Goal: Task Accomplishment & Management: Manage account settings

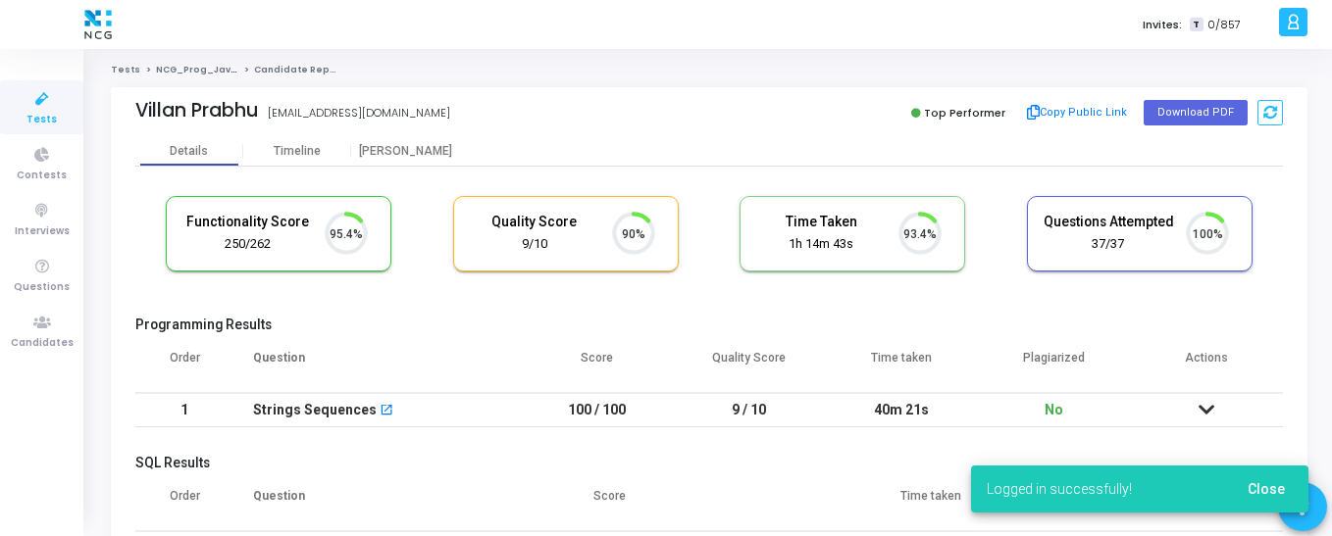
scroll to position [41, 50]
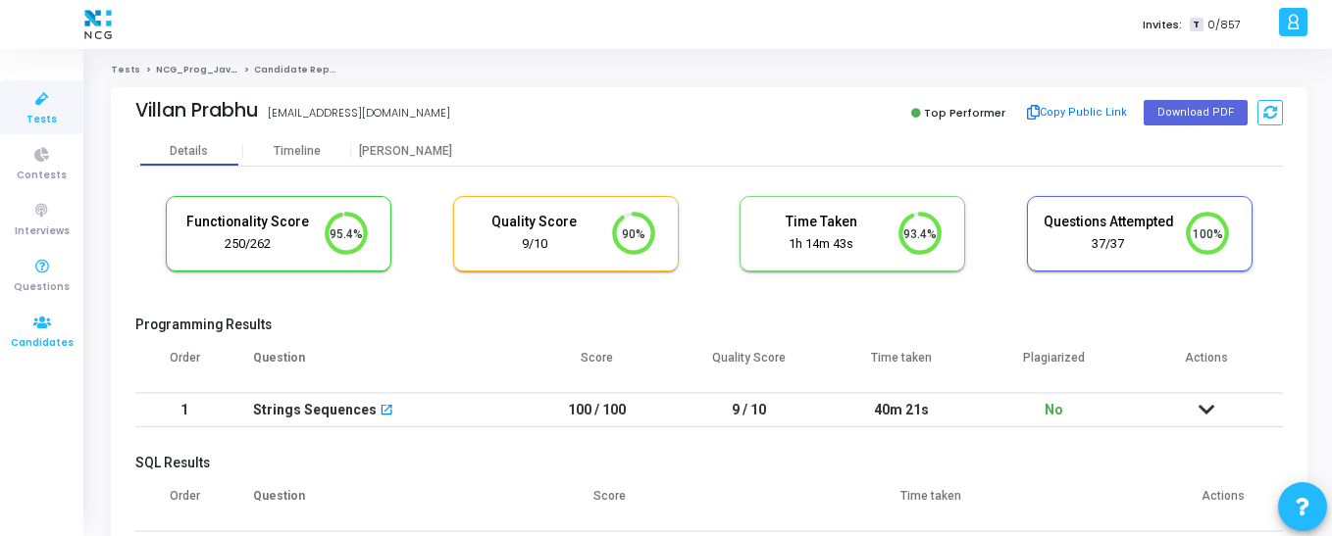
click at [61, 319] on icon at bounding box center [42, 323] width 41 height 25
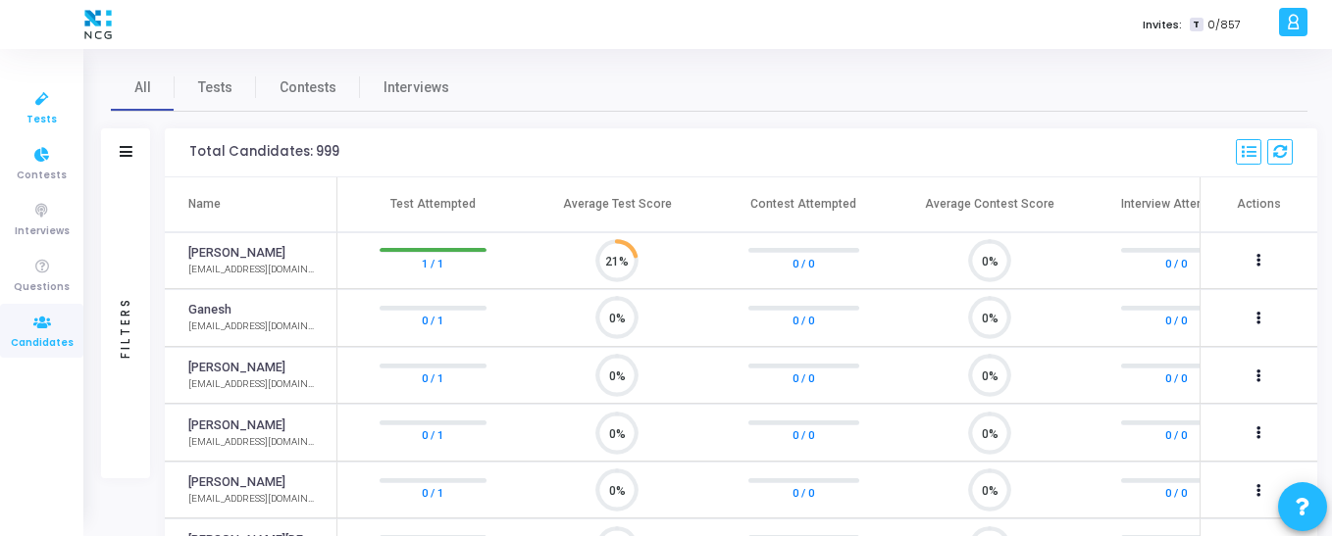
click at [41, 114] on span "Tests" at bounding box center [41, 120] width 30 height 17
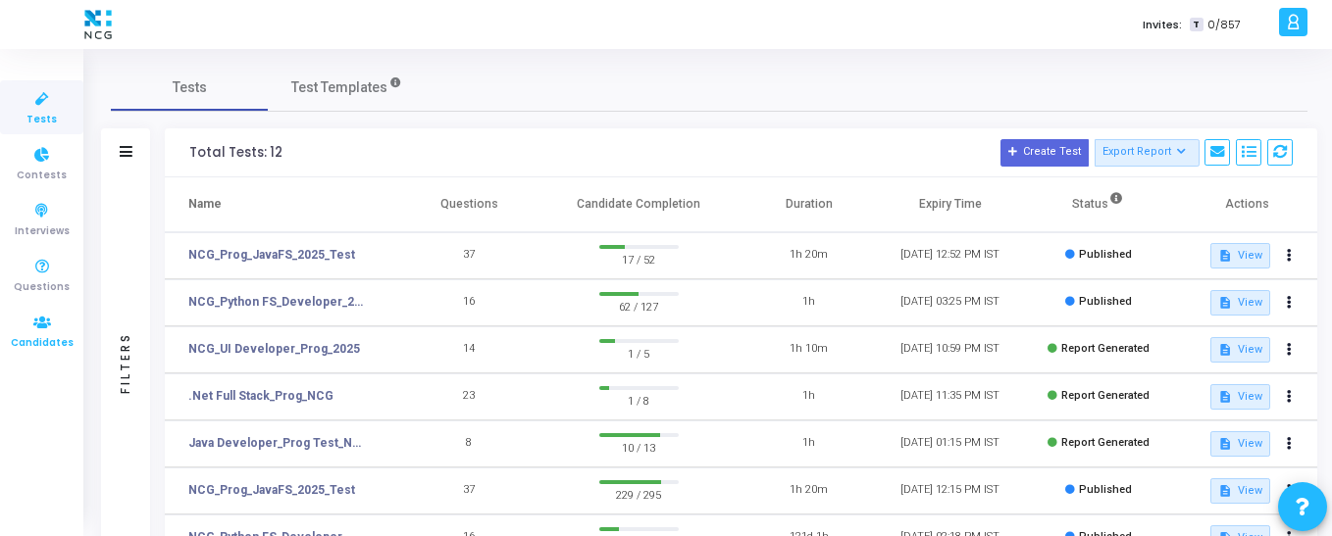
click at [38, 323] on icon at bounding box center [42, 323] width 41 height 25
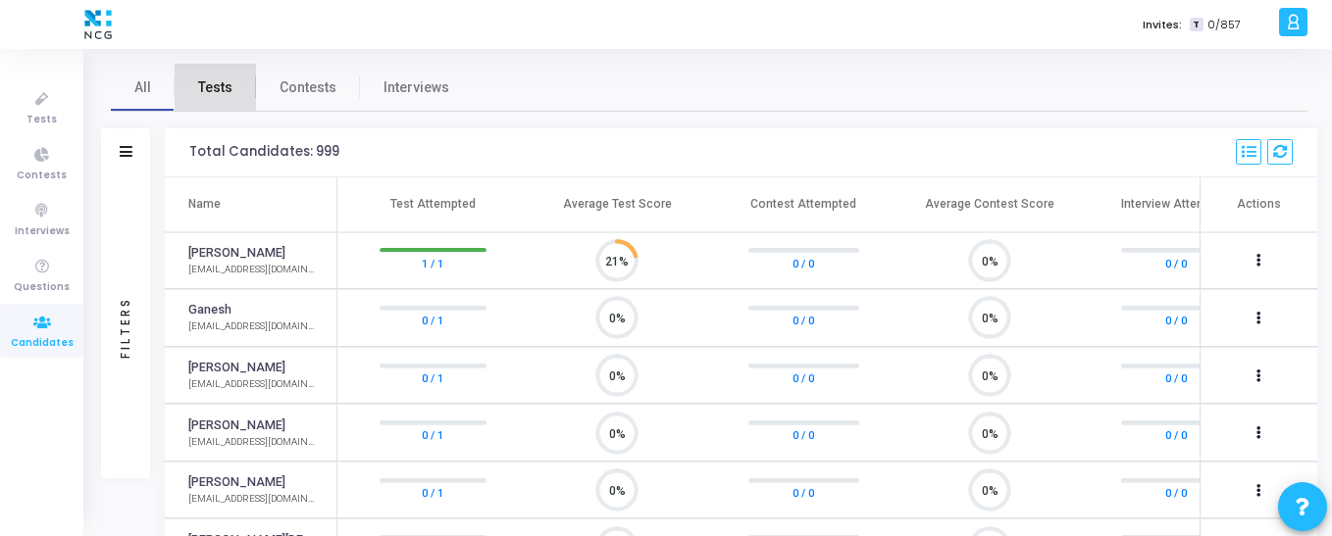
click at [215, 90] on span "Tests" at bounding box center [215, 87] width 34 height 21
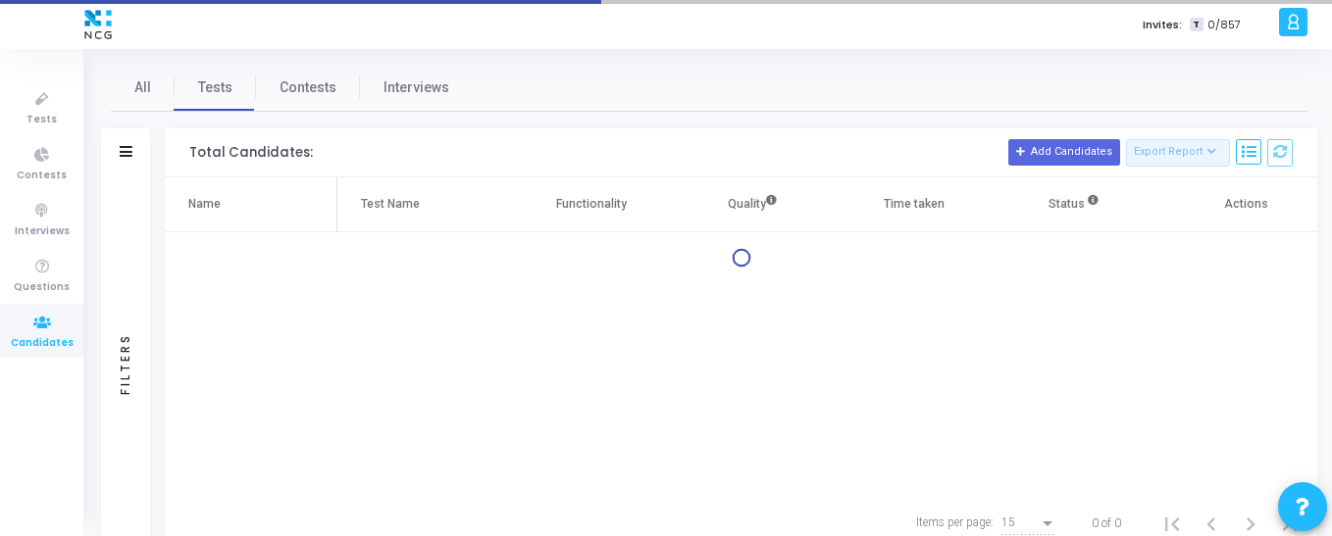
click at [136, 161] on div "Filters" at bounding box center [125, 152] width 49 height 49
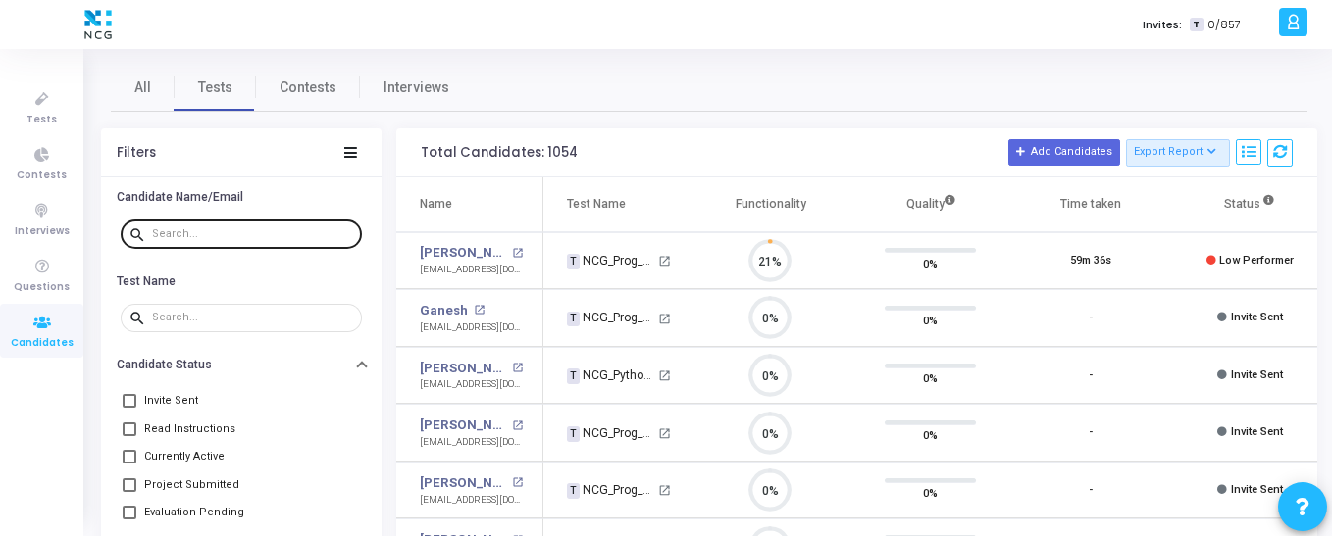
click at [174, 229] on input "text" at bounding box center [253, 235] width 202 height 12
paste input "[EMAIL_ADDRESS][DOMAIN_NAME]"
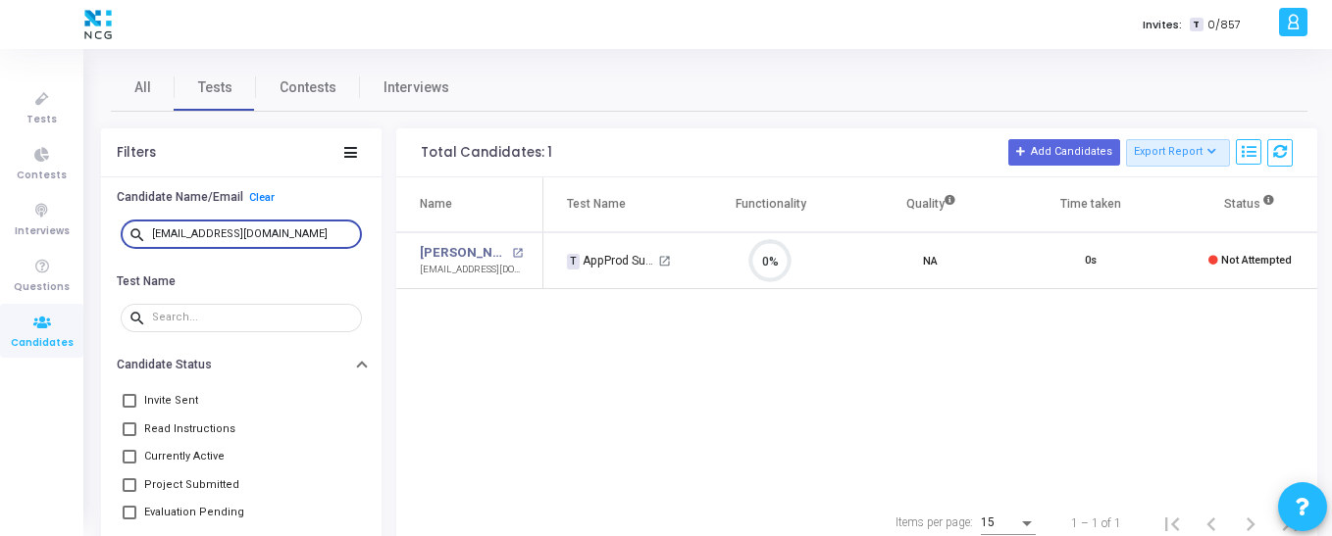
drag, startPoint x: 306, startPoint y: 237, endPoint x: 144, endPoint y: 236, distance: 161.8
click at [144, 236] on div "search [EMAIL_ADDRESS][DOMAIN_NAME]" at bounding box center [241, 233] width 241 height 31
paste input "sayalirevadekar1724"
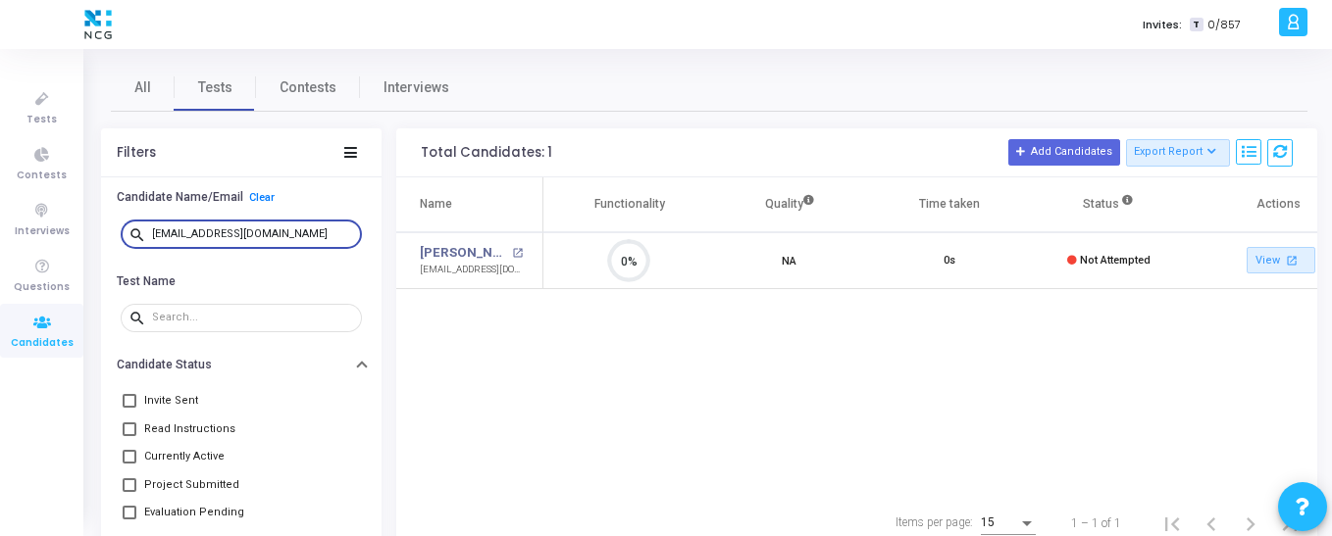
scroll to position [0, 173]
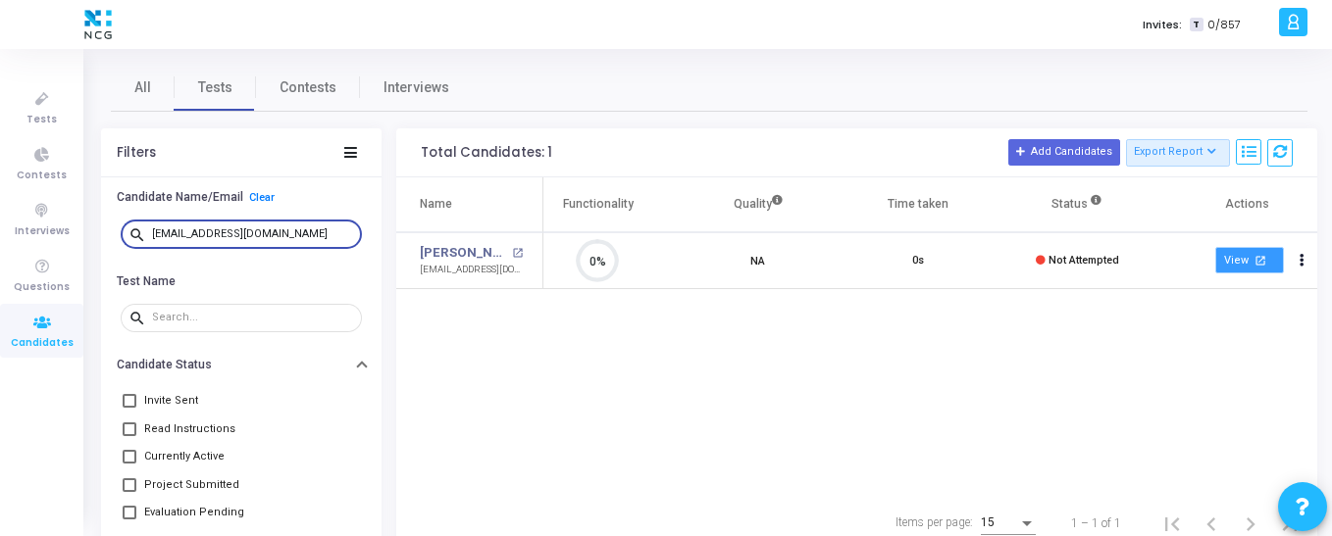
type input "[EMAIL_ADDRESS][DOMAIN_NAME]"
click at [1243, 267] on link "View open_in_new" at bounding box center [1249, 260] width 69 height 26
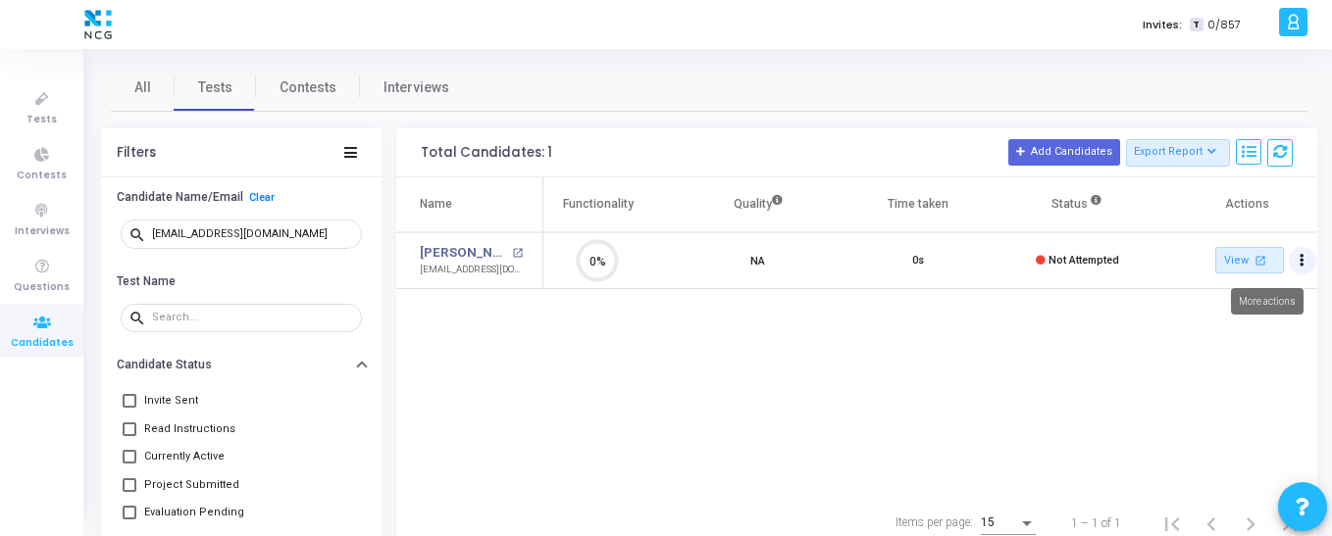
click at [1303, 268] on button "Actions" at bounding box center [1302, 260] width 27 height 27
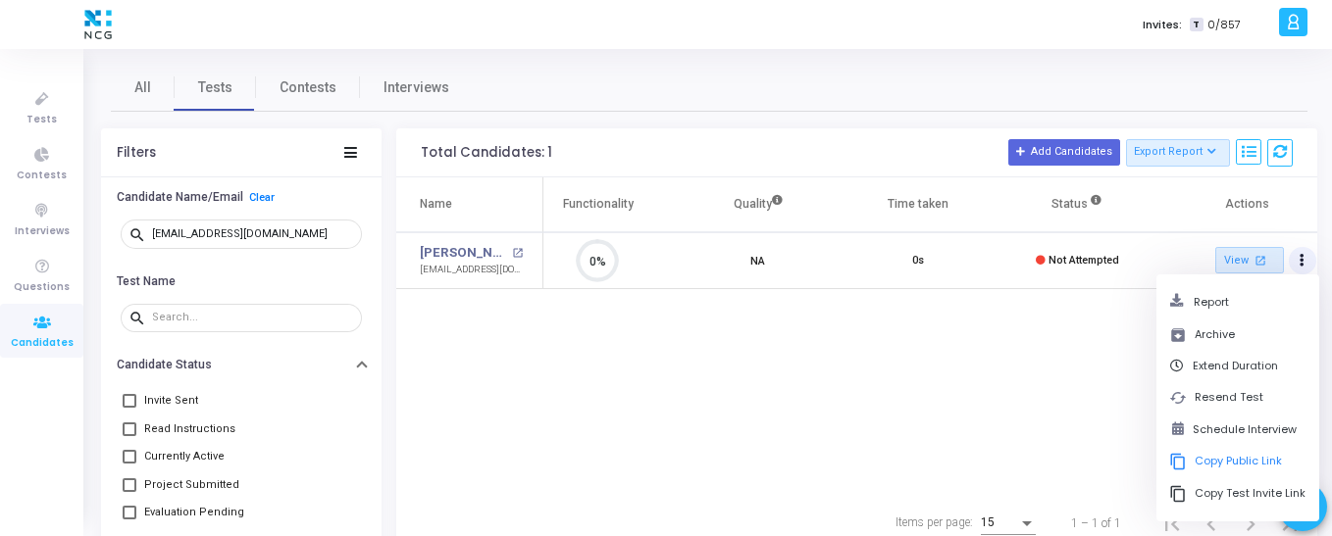
click at [1079, 366] on div "Name Test Name Functionality Quality Time taken Status Actions [PERSON_NAME] op…" at bounding box center [856, 337] width 921 height 319
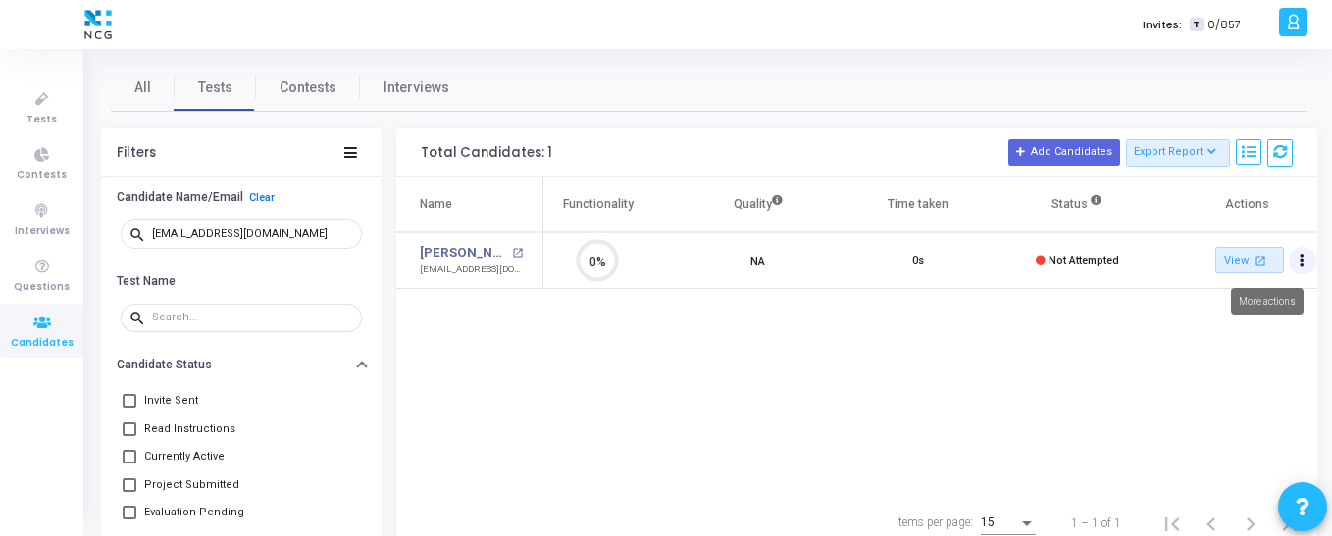
click at [1308, 265] on button "Actions" at bounding box center [1302, 260] width 27 height 27
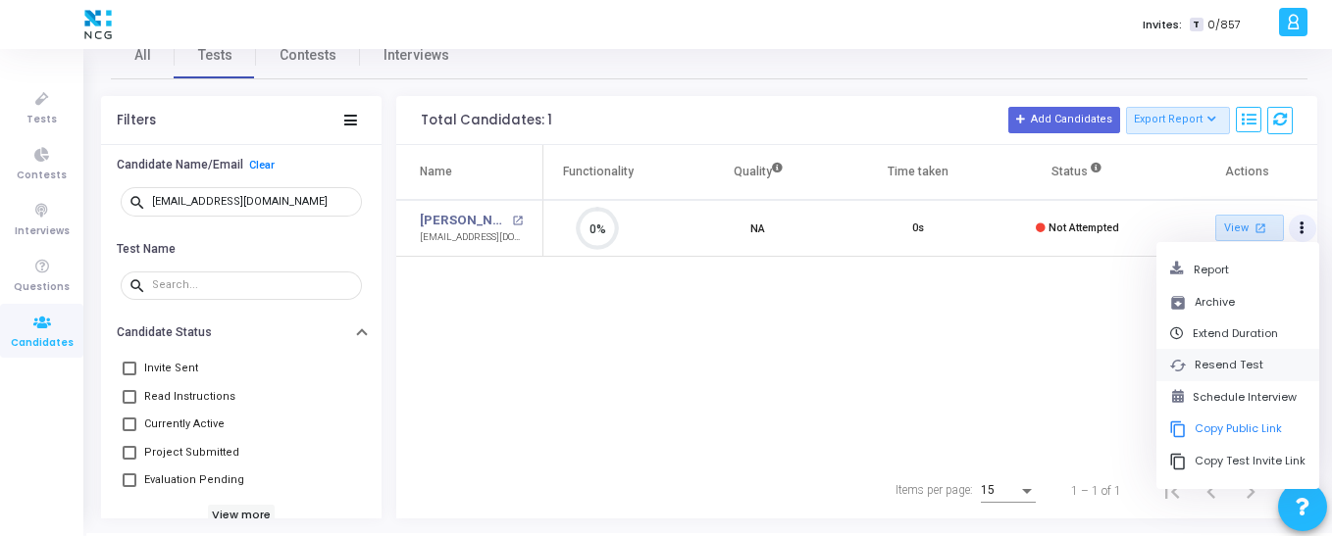
scroll to position [65, 0]
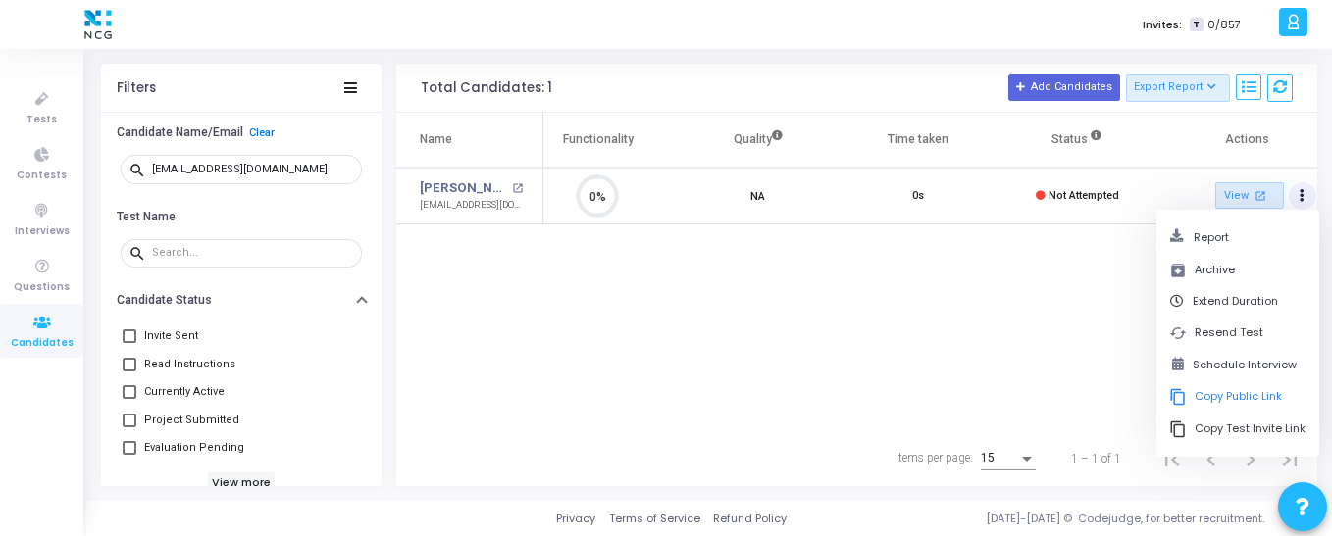
click at [1067, 333] on div "Name Test Name Functionality Quality Time taken Status Actions [PERSON_NAME] op…" at bounding box center [856, 272] width 921 height 319
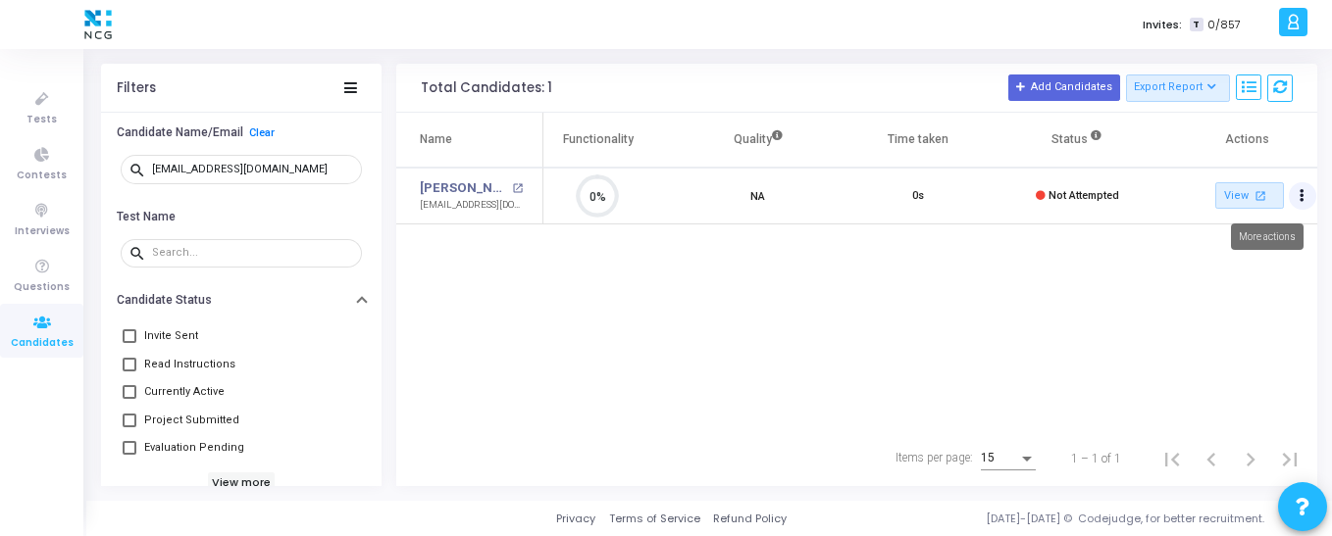
click at [1298, 204] on button "Actions" at bounding box center [1302, 195] width 27 height 27
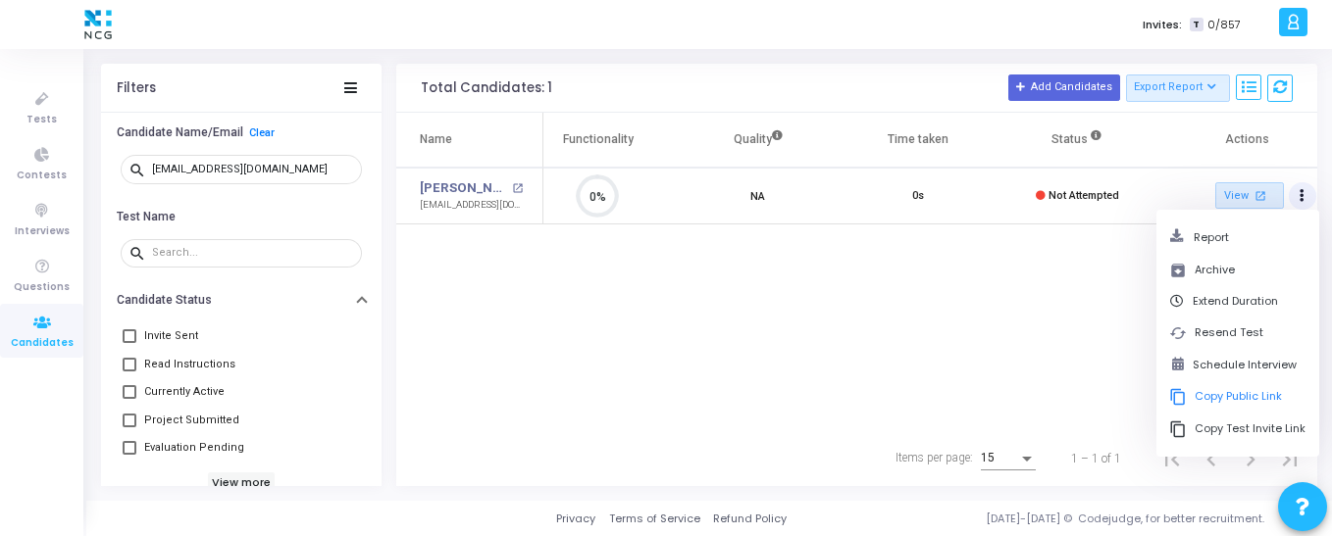
click at [1098, 274] on div "Name Test Name Functionality Quality Time taken Status Actions [PERSON_NAME] op…" at bounding box center [856, 272] width 921 height 319
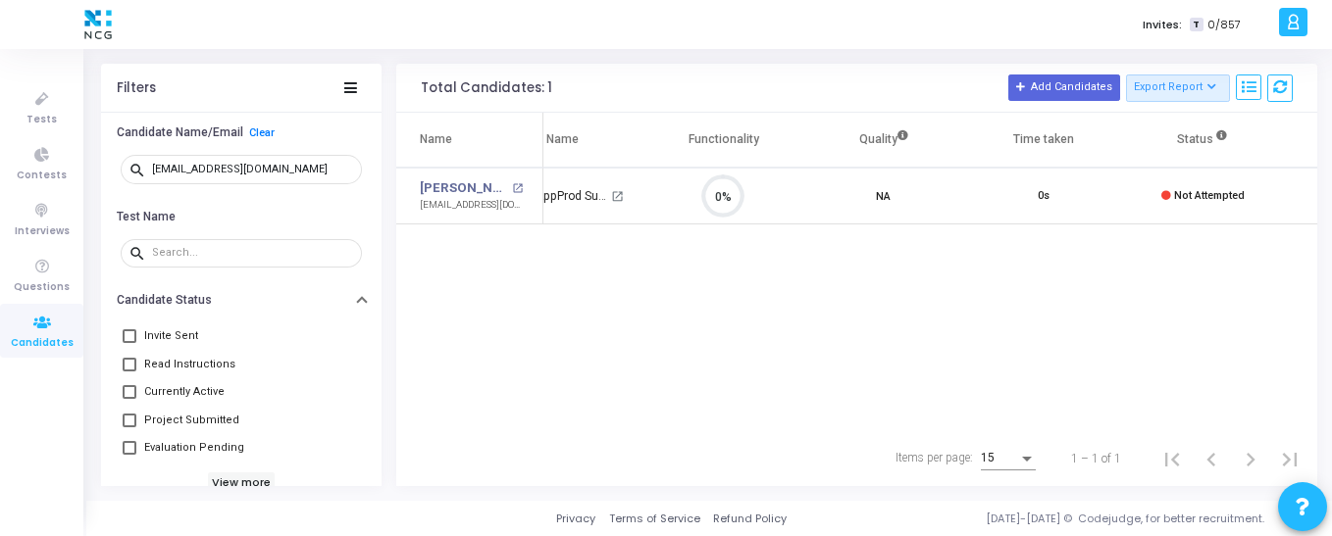
scroll to position [0, 0]
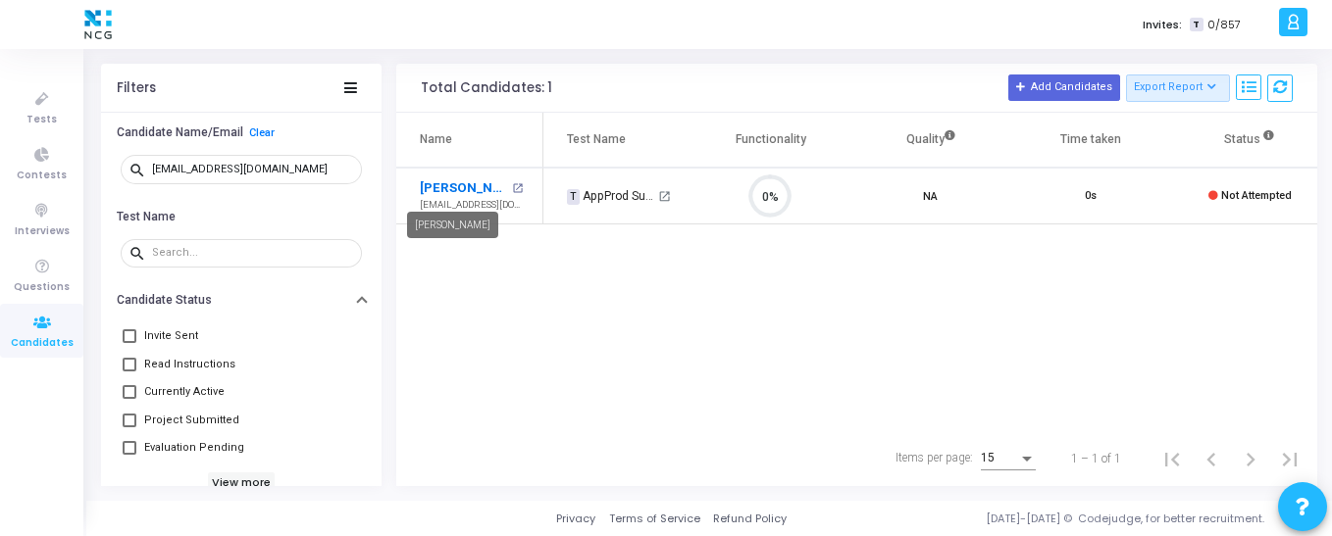
click at [474, 188] on link "[PERSON_NAME]" at bounding box center [463, 188] width 87 height 20
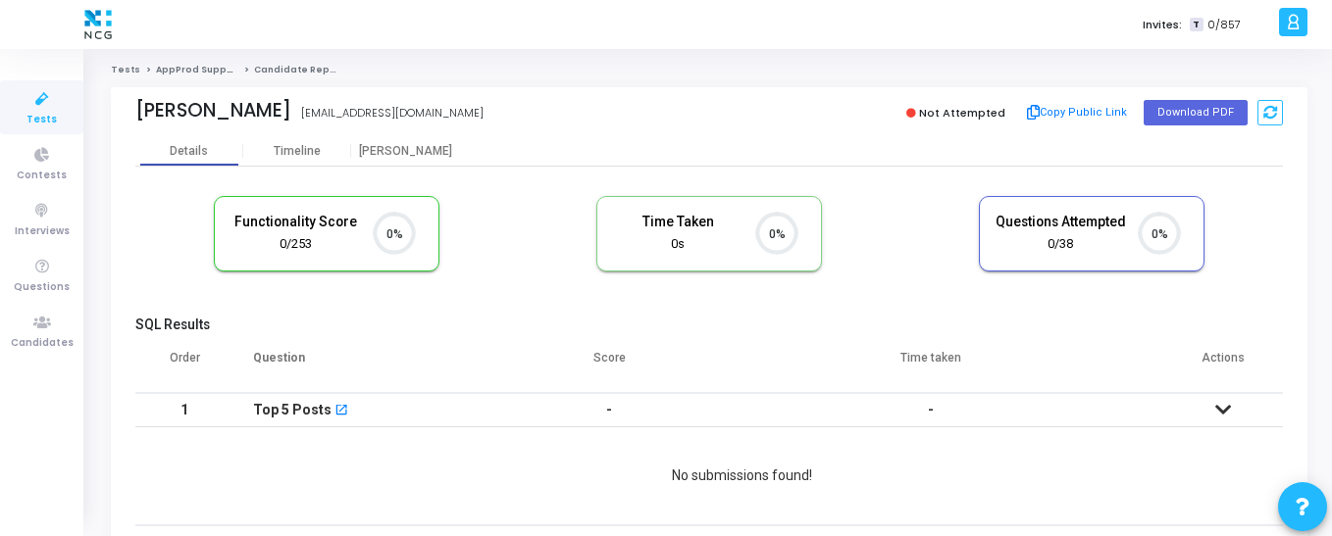
scroll to position [41, 50]
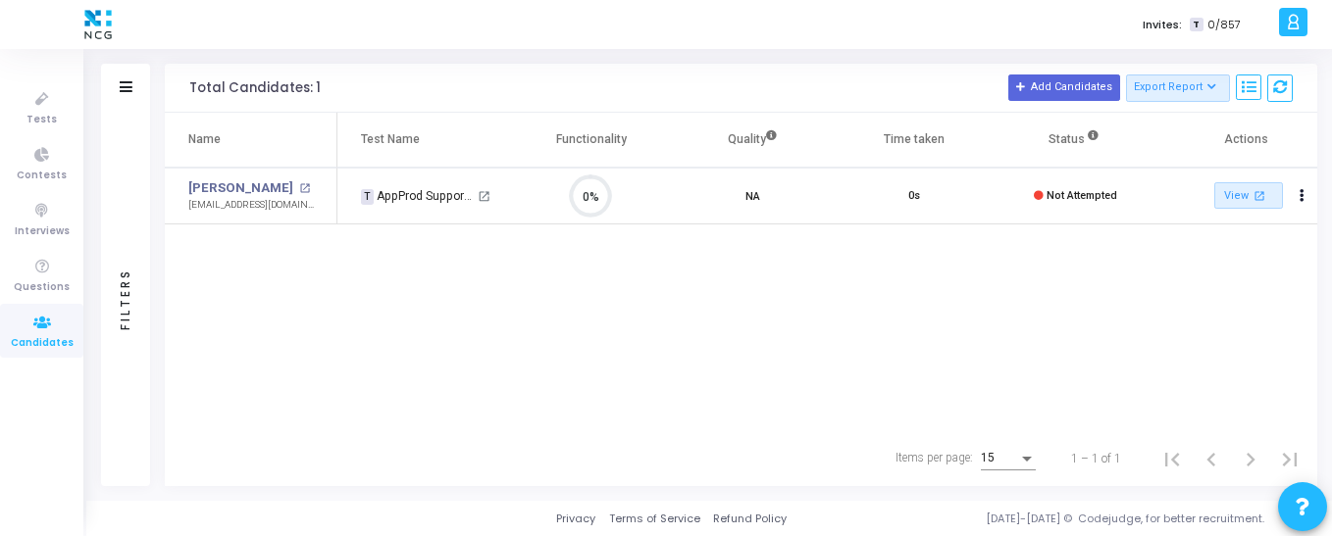
scroll to position [41, 50]
click at [1236, 198] on link "View open_in_new" at bounding box center [1248, 195] width 69 height 26
click at [1301, 192] on icon "Actions" at bounding box center [1301, 196] width 5 height 10
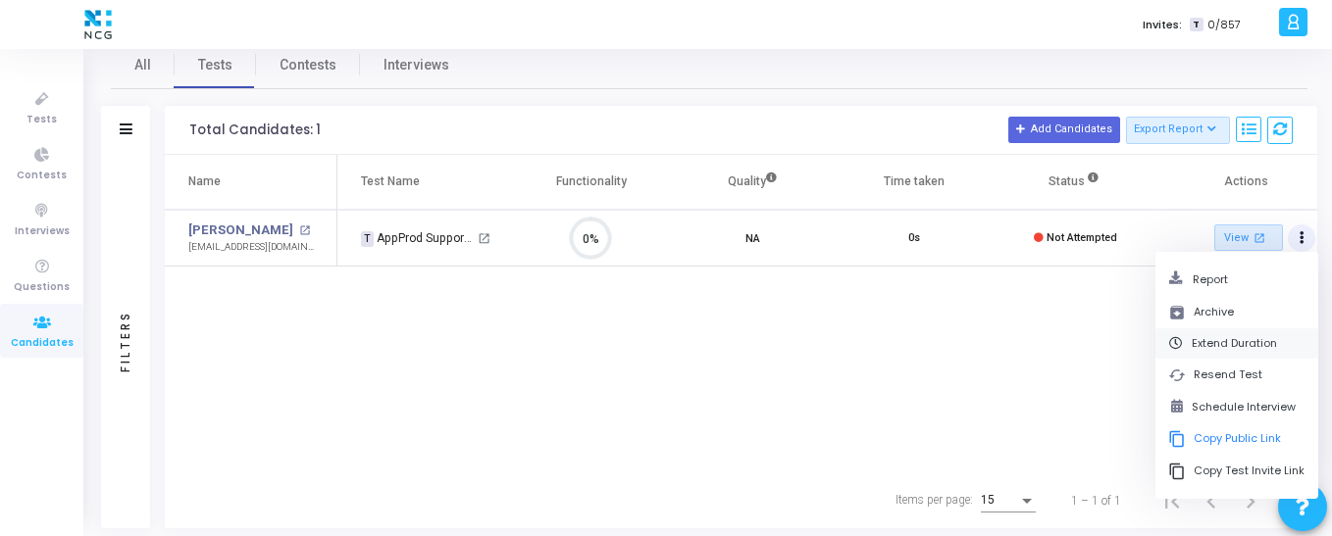
scroll to position [0, 0]
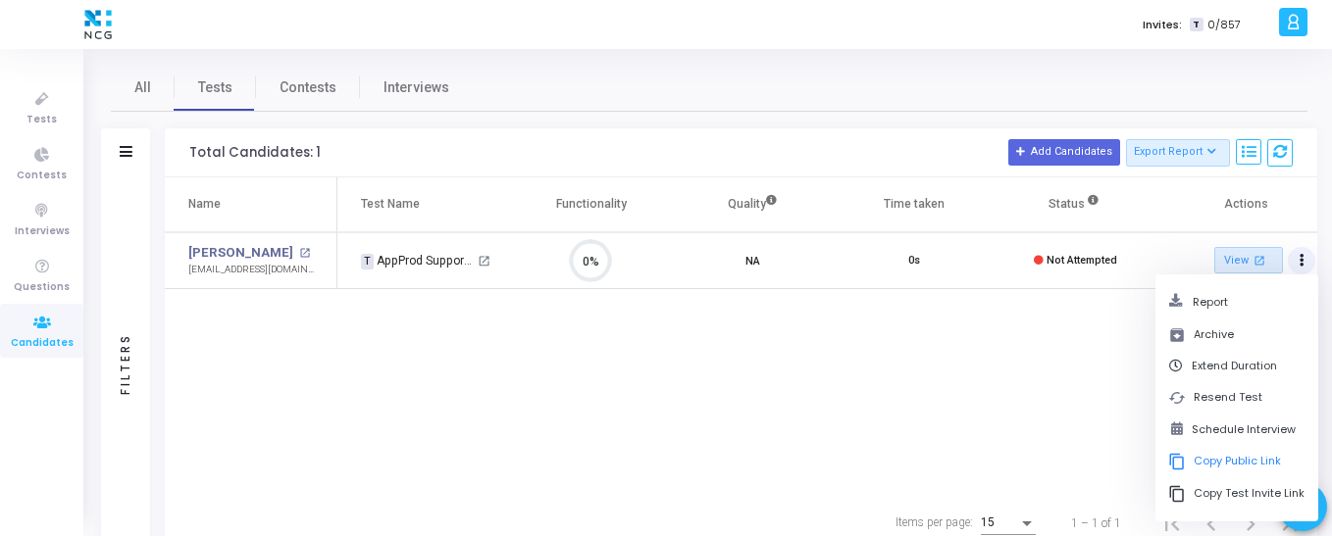
click at [1095, 316] on div "Name Test Name Functionality Quality Time taken Status Actions [PERSON_NAME] op…" at bounding box center [741, 337] width 1152 height 319
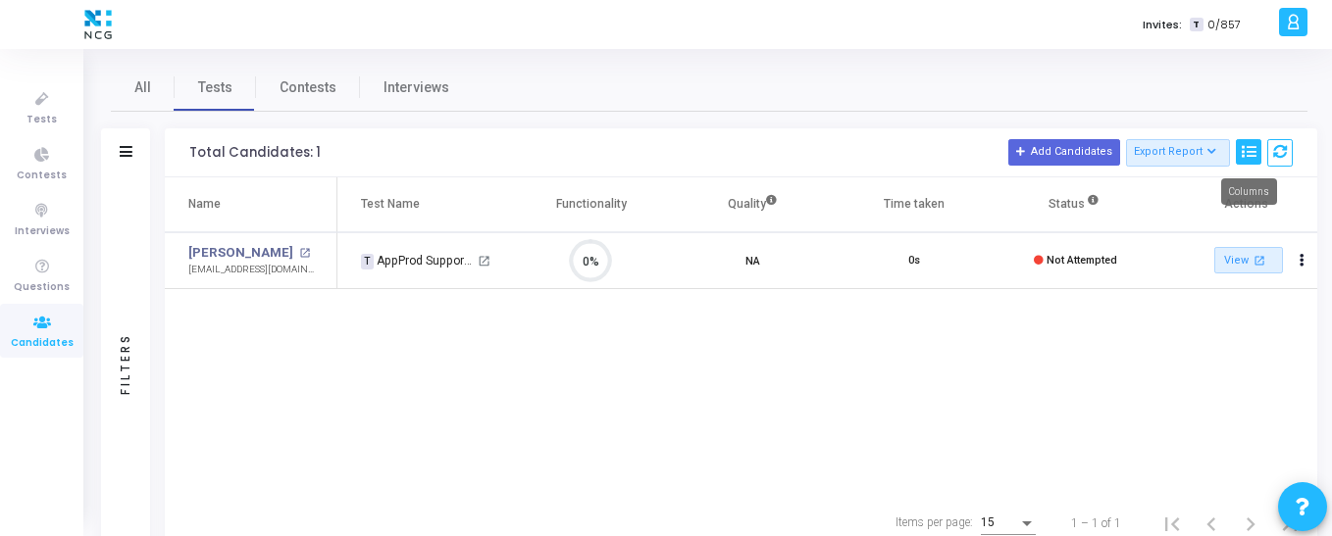
click at [1247, 158] on icon at bounding box center [1249, 152] width 14 height 14
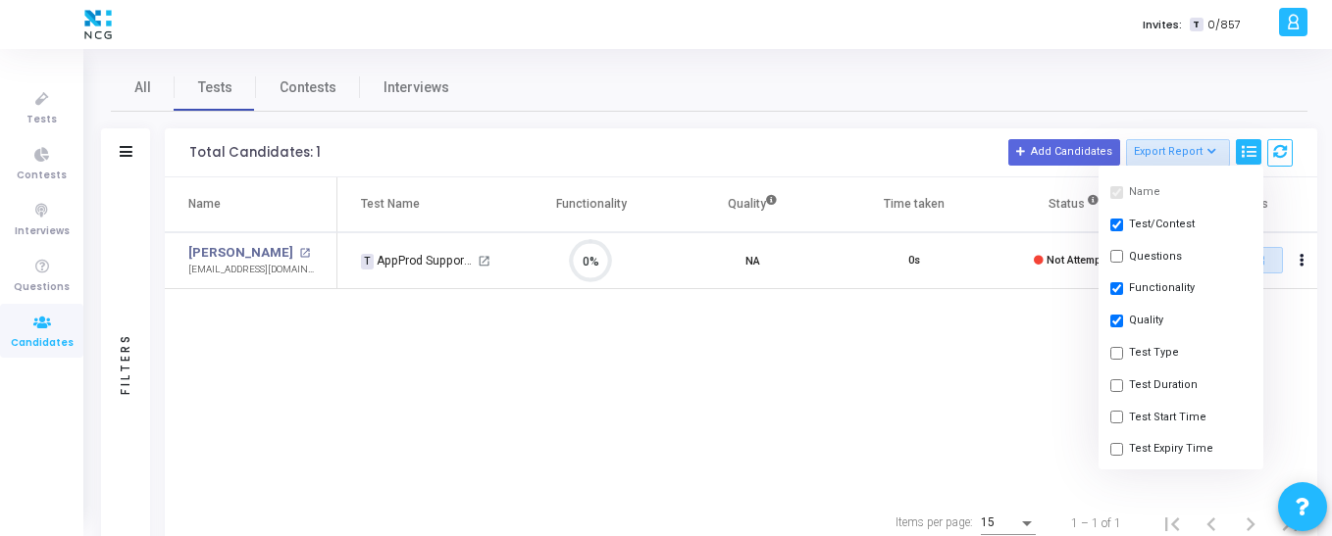
click at [1007, 396] on div "Name Test Name Functionality Quality Time taken Status Actions [PERSON_NAME] op…" at bounding box center [741, 337] width 1152 height 319
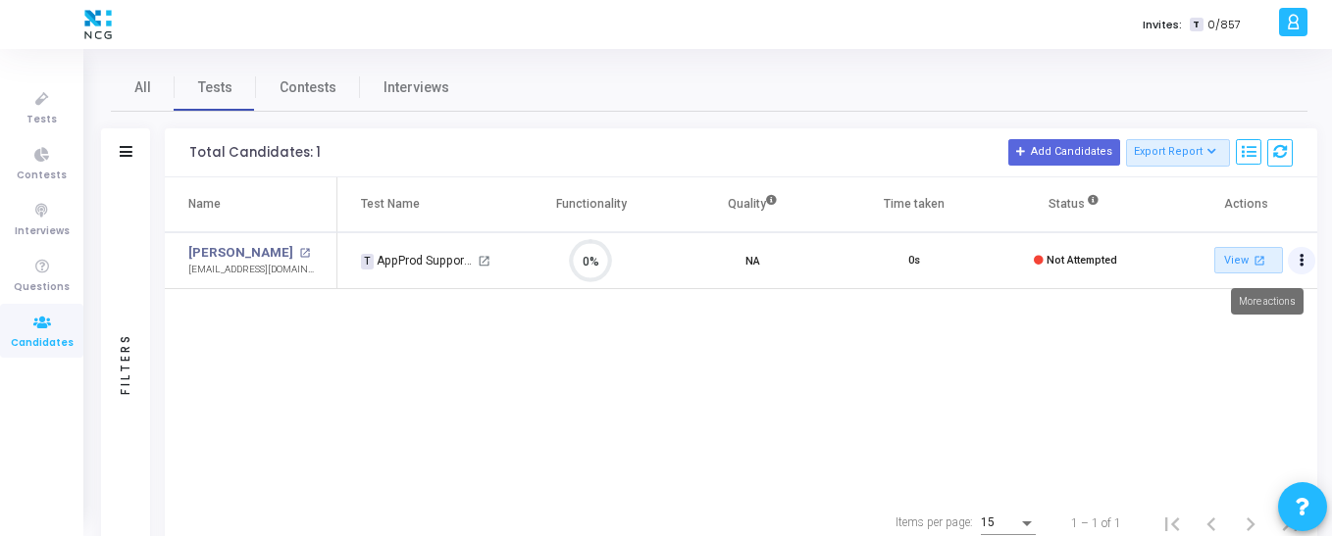
click at [1295, 261] on button "Actions" at bounding box center [1301, 260] width 27 height 27
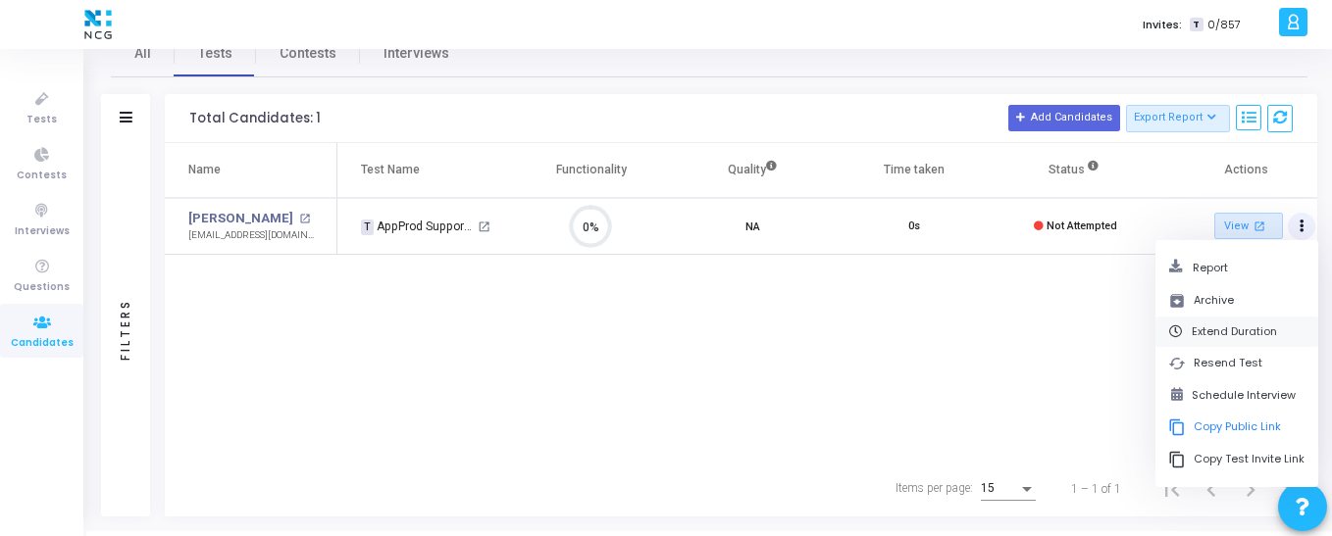
scroll to position [65, 0]
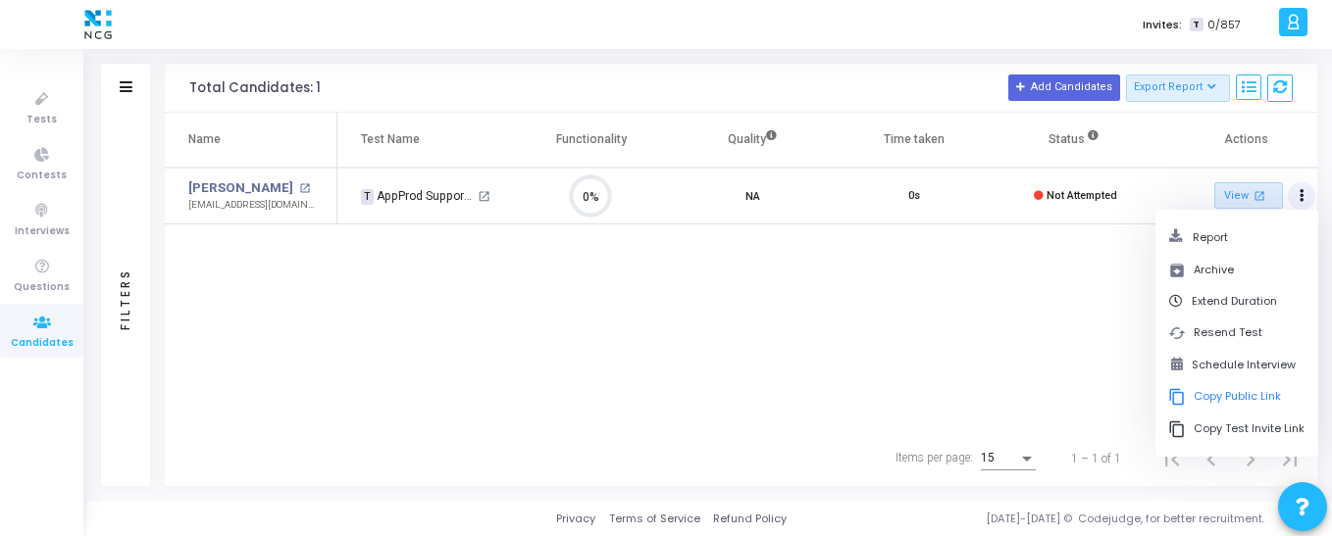
click at [1033, 335] on div "Name Test Name Functionality Quality Time taken Status Actions [PERSON_NAME] op…" at bounding box center [741, 272] width 1152 height 319
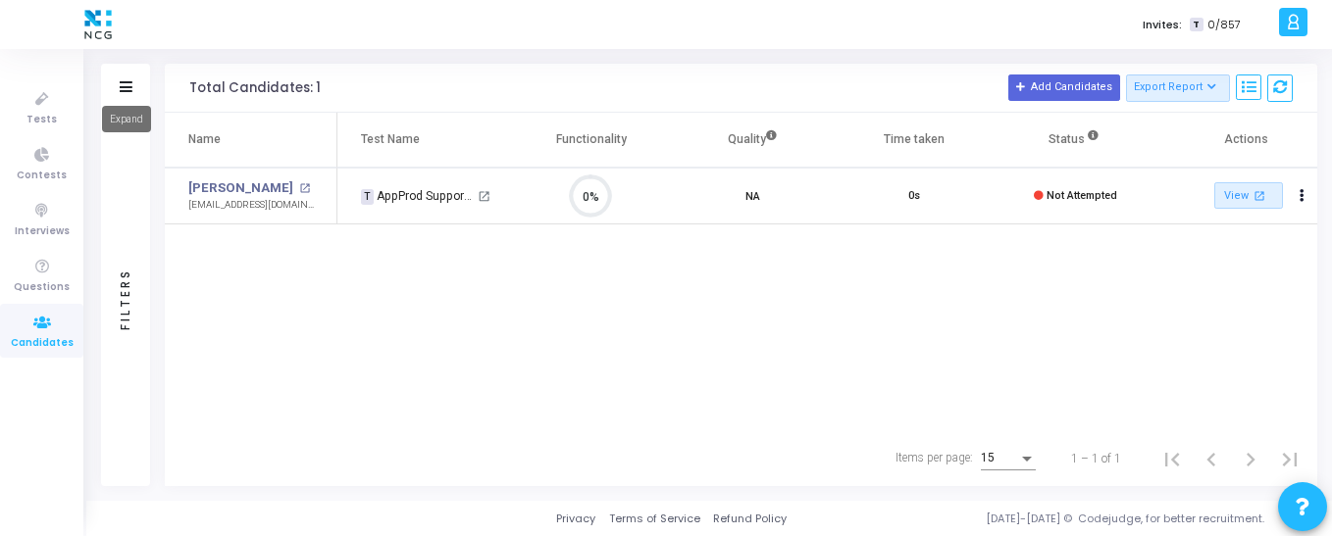
click at [126, 82] on icon at bounding box center [126, 86] width 13 height 11
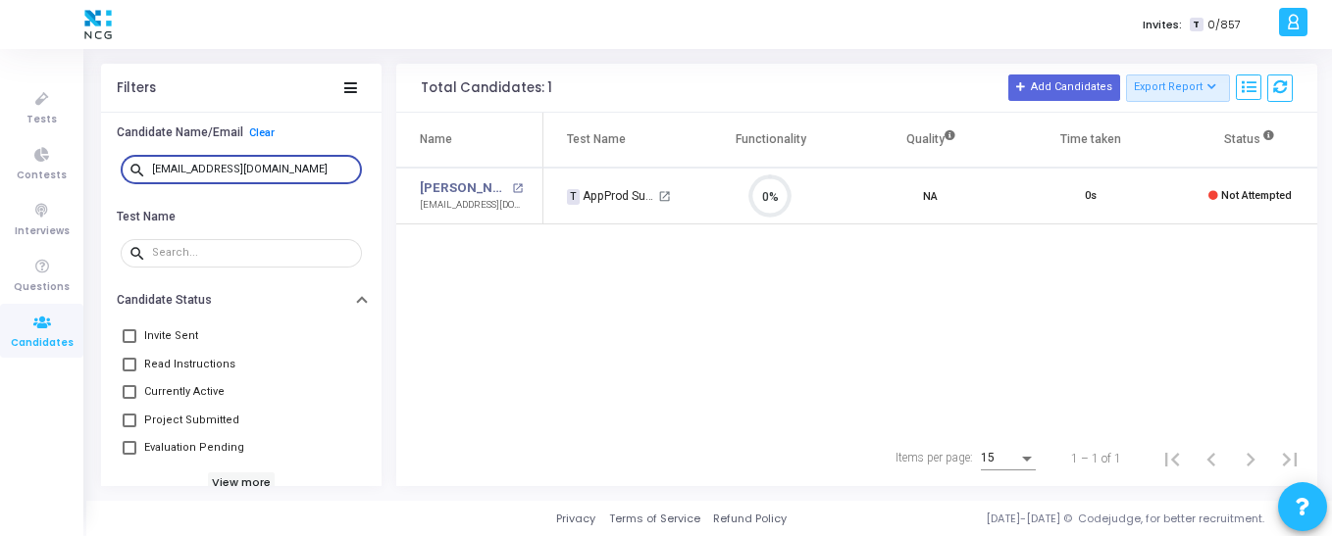
drag, startPoint x: 319, startPoint y: 164, endPoint x: 127, endPoint y: 156, distance: 192.4
click at [127, 156] on div "search [EMAIL_ADDRESS][DOMAIN_NAME]" at bounding box center [241, 168] width 241 height 31
paste input "utkarshagnihotri123"
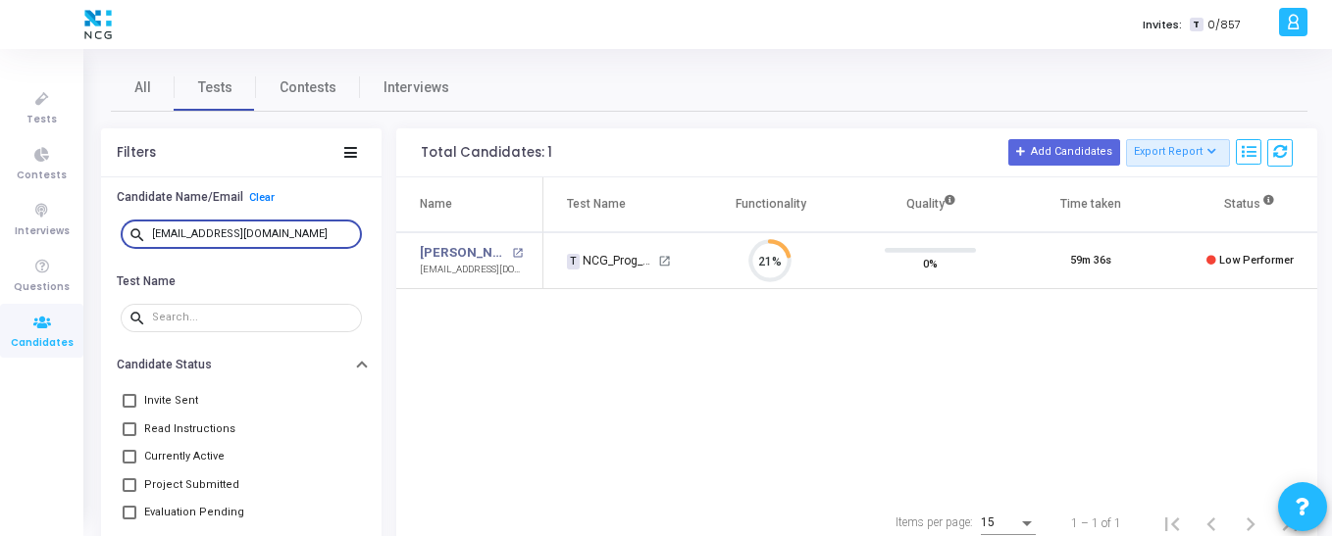
drag, startPoint x: 329, startPoint y: 232, endPoint x: 95, endPoint y: 223, distance: 233.6
click at [95, 223] on div "All Tests Contests Interviews Filters Candidate Name/Email Clear search [EMAIL_…" at bounding box center [709, 307] width 1246 height 487
paste input "sayalirevadekar172"
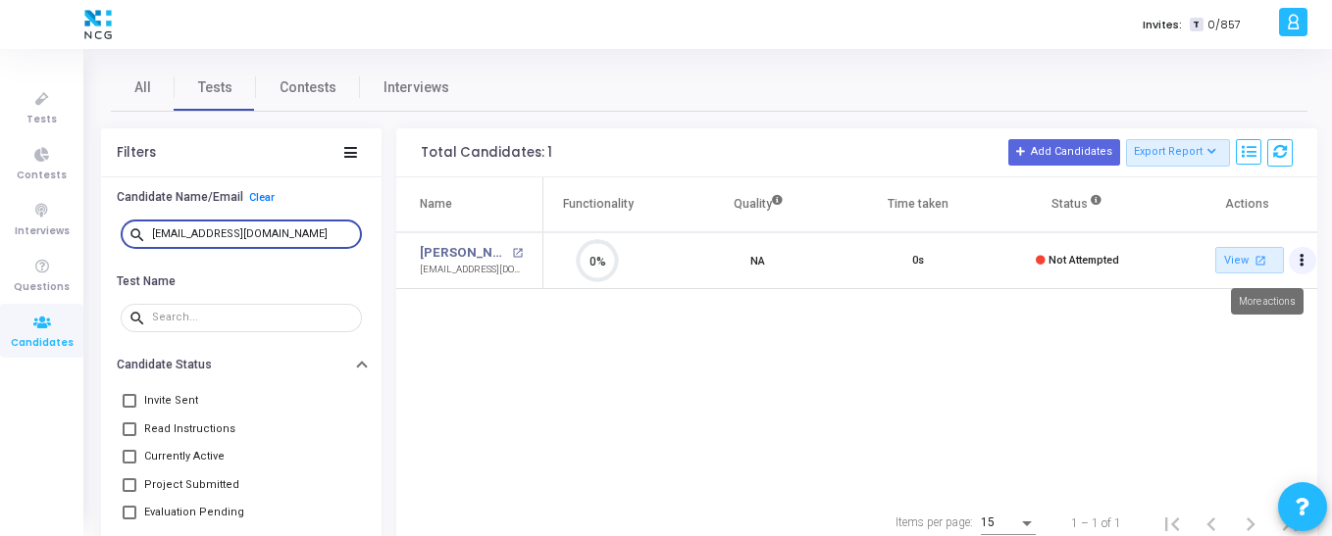
type input "[EMAIL_ADDRESS][DOMAIN_NAME]"
click at [1302, 266] on icon "Actions" at bounding box center [1301, 261] width 5 height 10
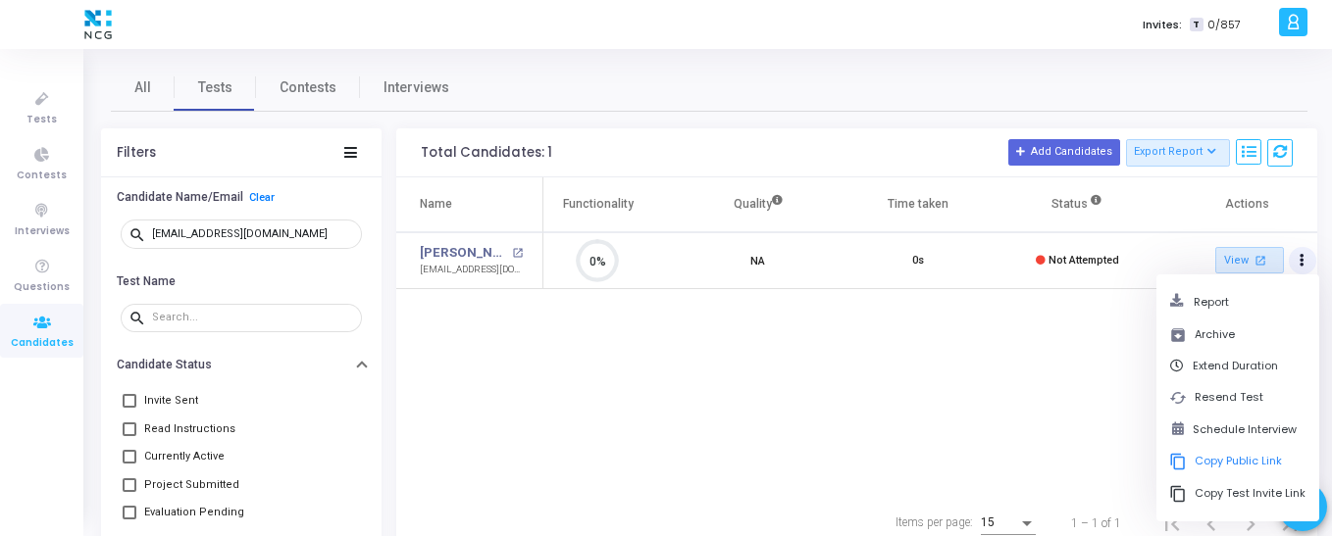
click at [976, 462] on div "Name Test Name Functionality Quality Time taken Status Actions [PERSON_NAME] op…" at bounding box center [856, 337] width 921 height 319
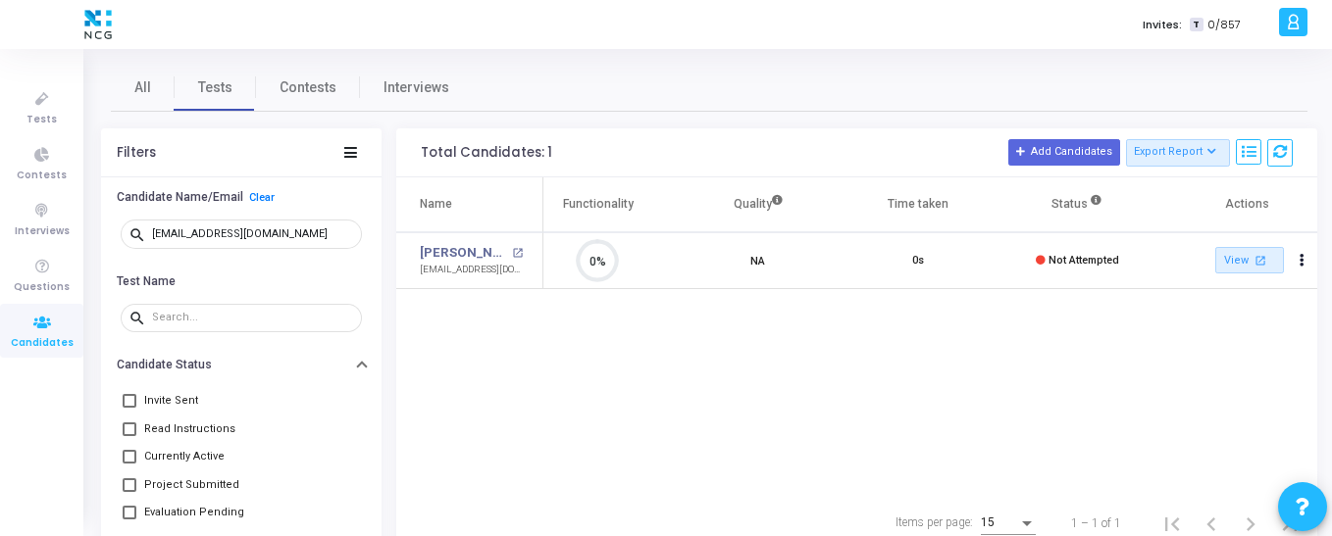
click at [1084, 265] on span "Not Attempted" at bounding box center [1083, 260] width 71 height 13
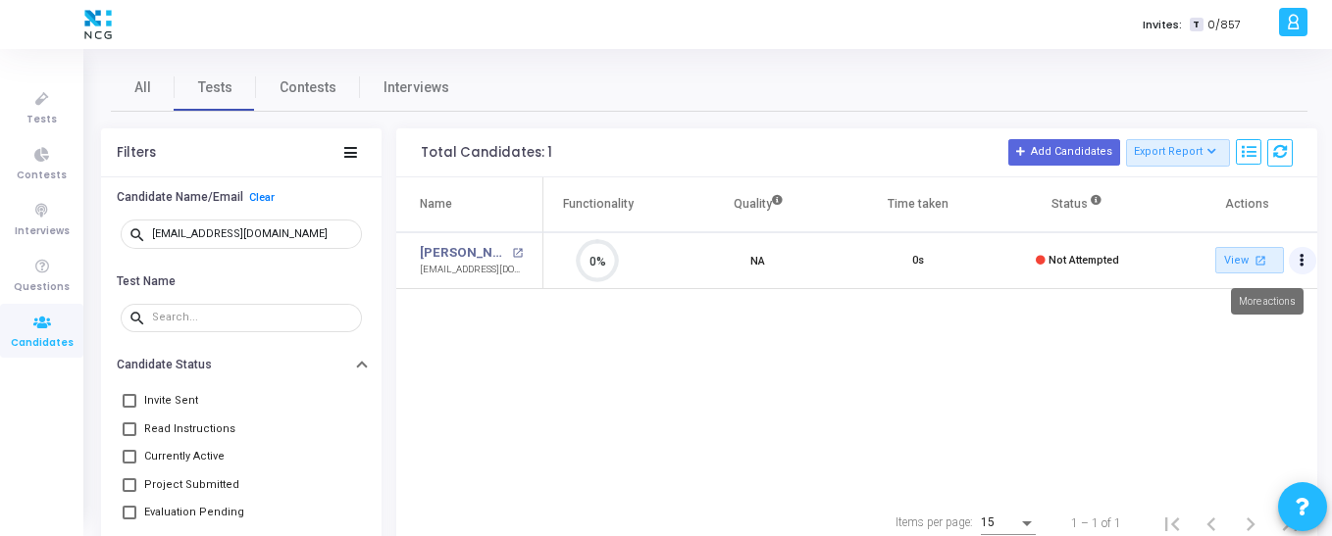
click at [1311, 252] on button "Actions" at bounding box center [1302, 260] width 27 height 27
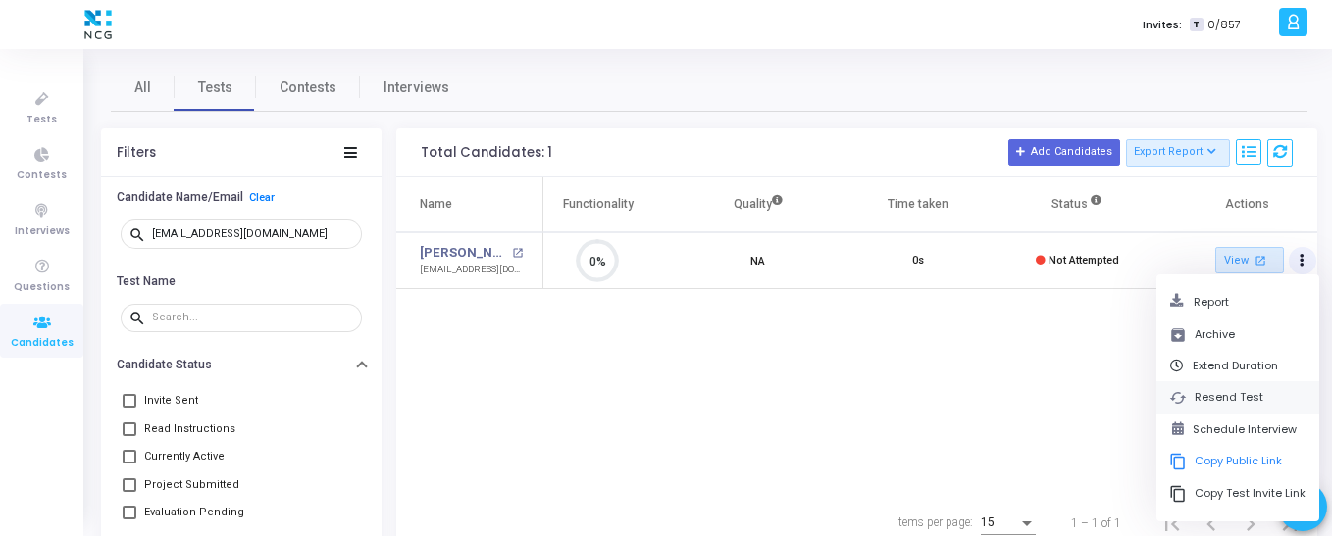
click at [1223, 395] on button "cached Resend Test" at bounding box center [1237, 398] width 163 height 32
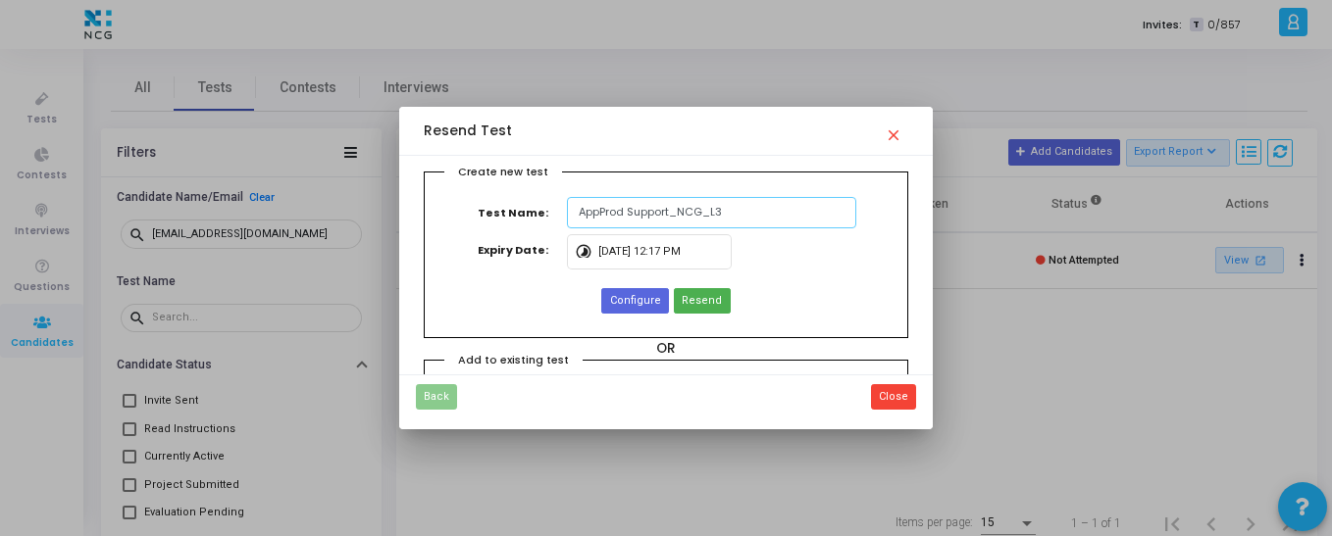
scroll to position [158, 0]
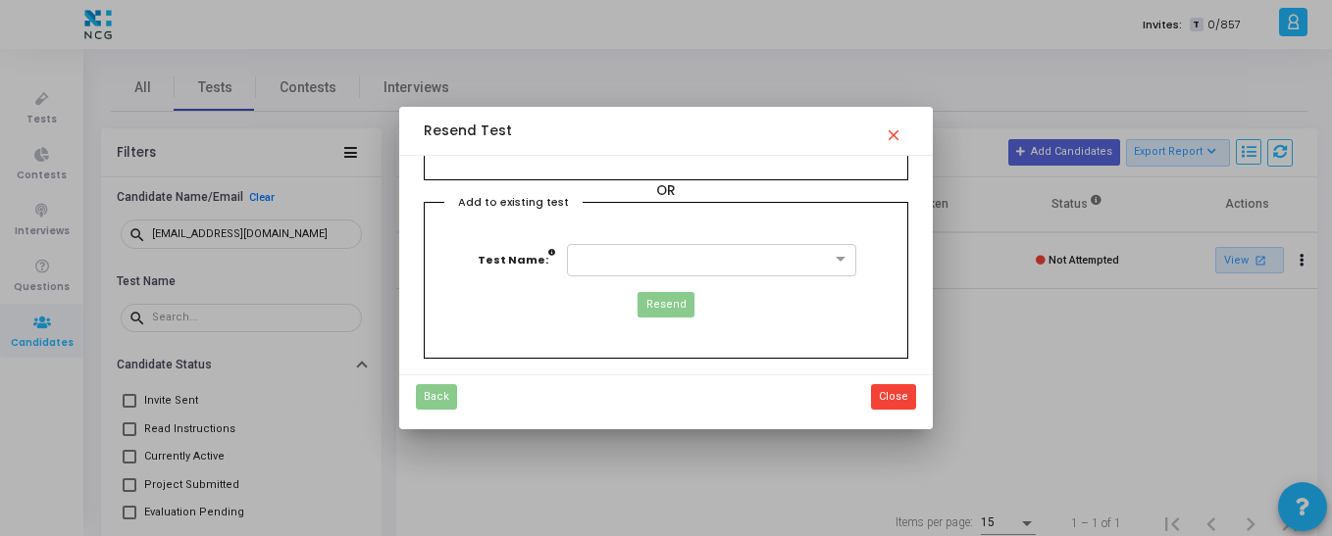
click at [892, 131] on mat-icon "close" at bounding box center [897, 130] width 24 height 24
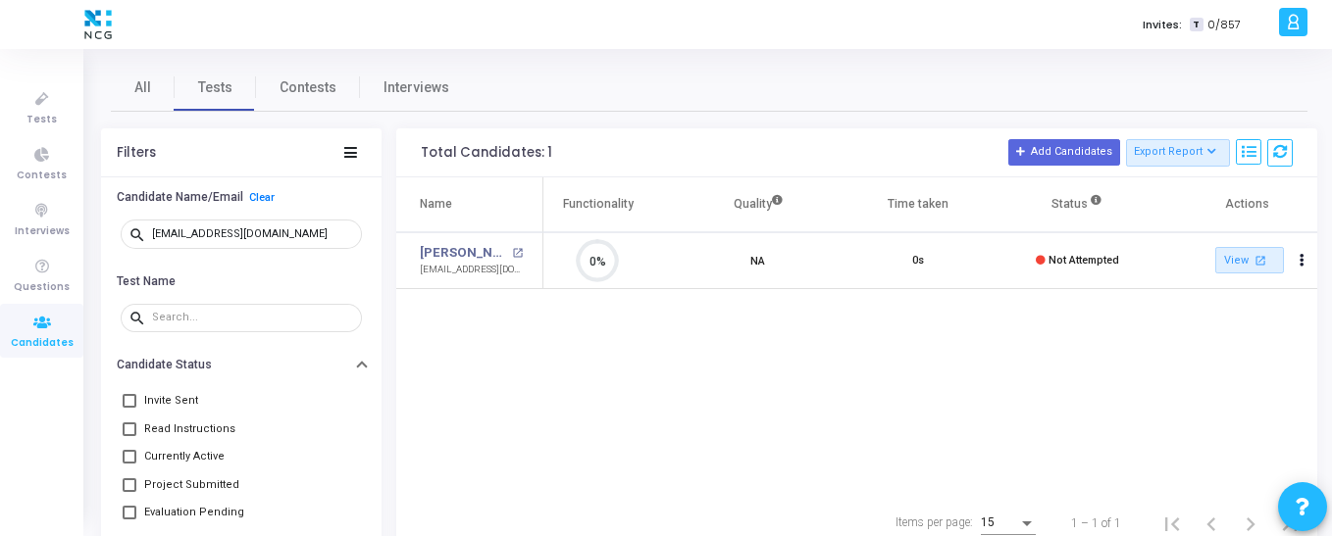
click at [1062, 263] on span "Not Attempted" at bounding box center [1083, 260] width 71 height 13
click at [471, 275] on div "[EMAIL_ADDRESS][DOMAIN_NAME]" at bounding box center [471, 270] width 103 height 15
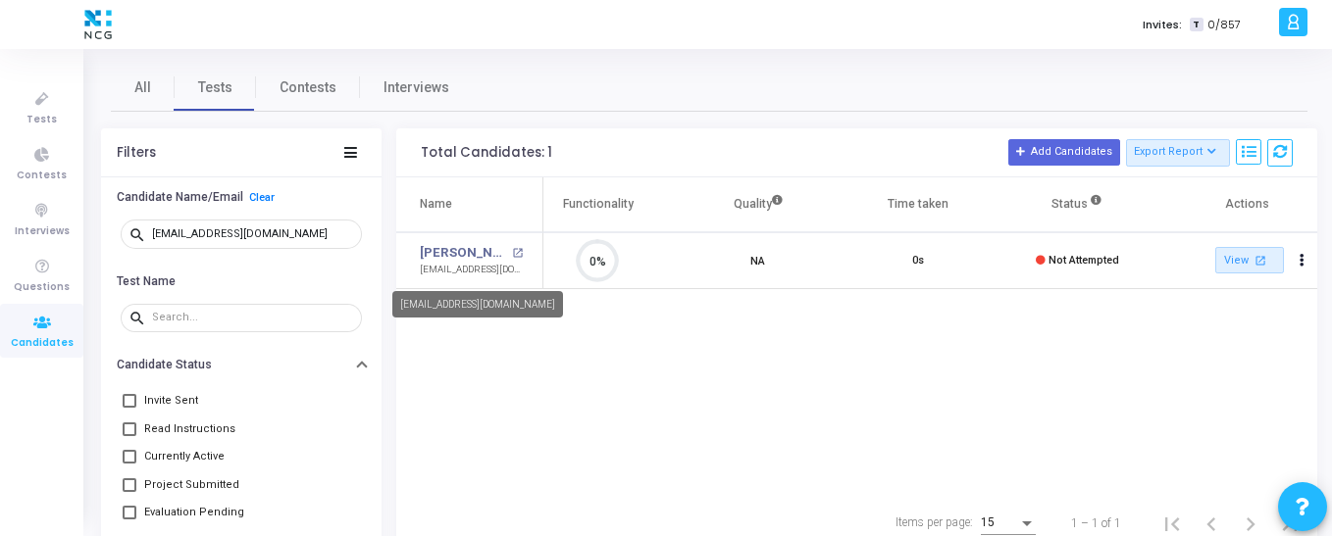
click at [471, 275] on div "[EMAIL_ADDRESS][DOMAIN_NAME]" at bounding box center [471, 270] width 103 height 15
copy div "[EMAIL_ADDRESS][DOMAIN_NAME]"
click at [38, 101] on icon at bounding box center [42, 99] width 41 height 25
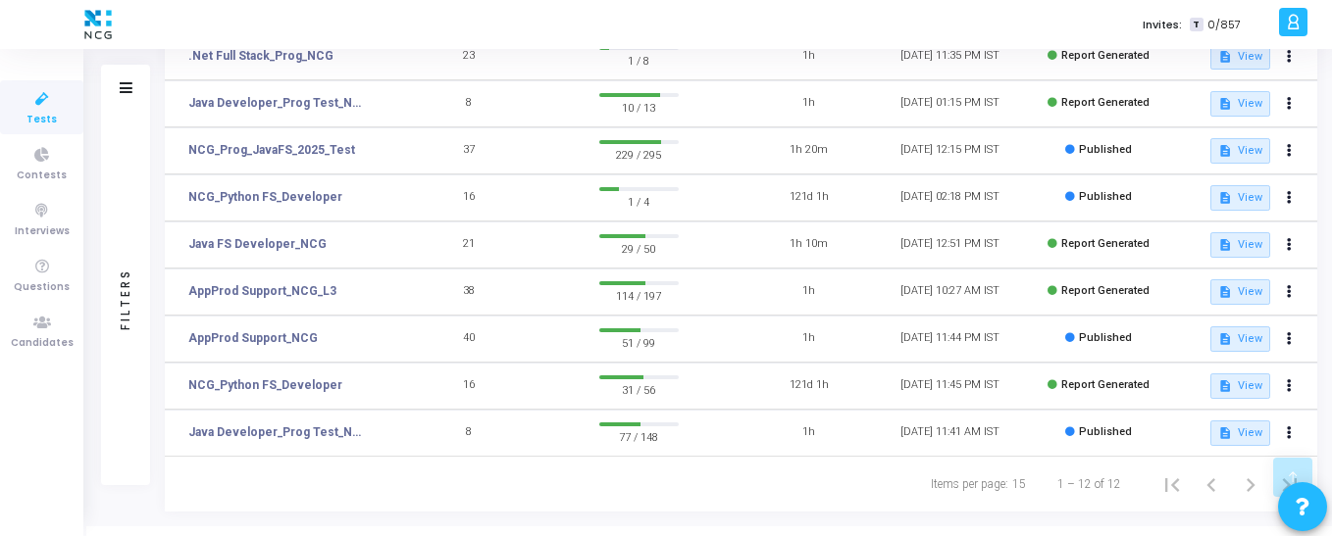
scroll to position [339, 0]
click at [281, 286] on link "AppProd Support_NCG_L3" at bounding box center [262, 292] width 148 height 18
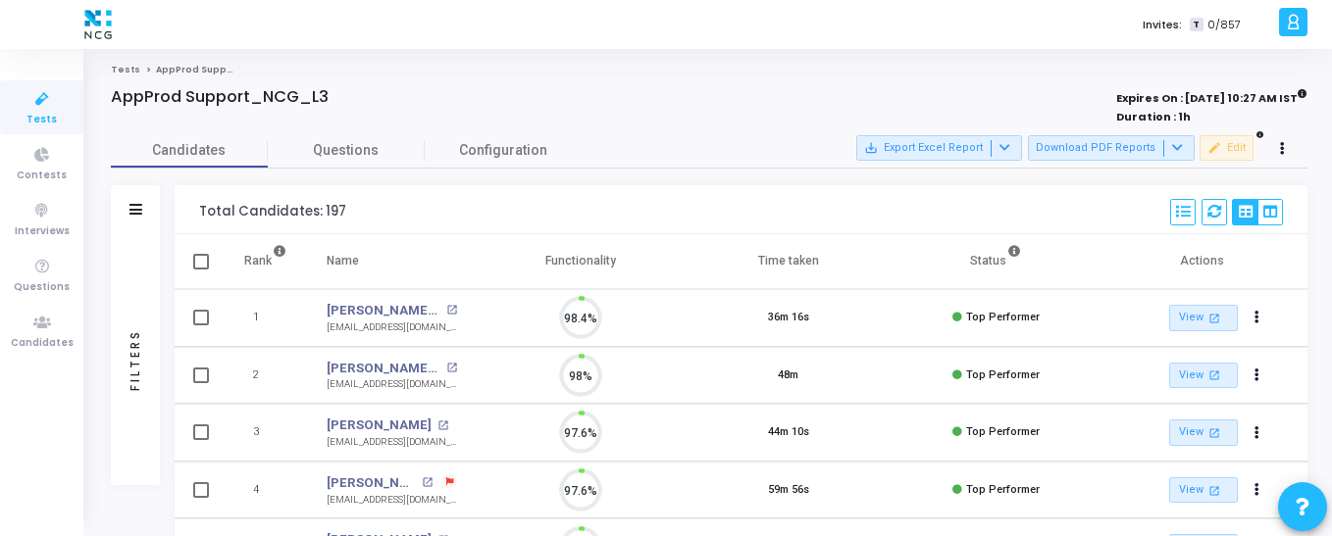
scroll to position [41, 50]
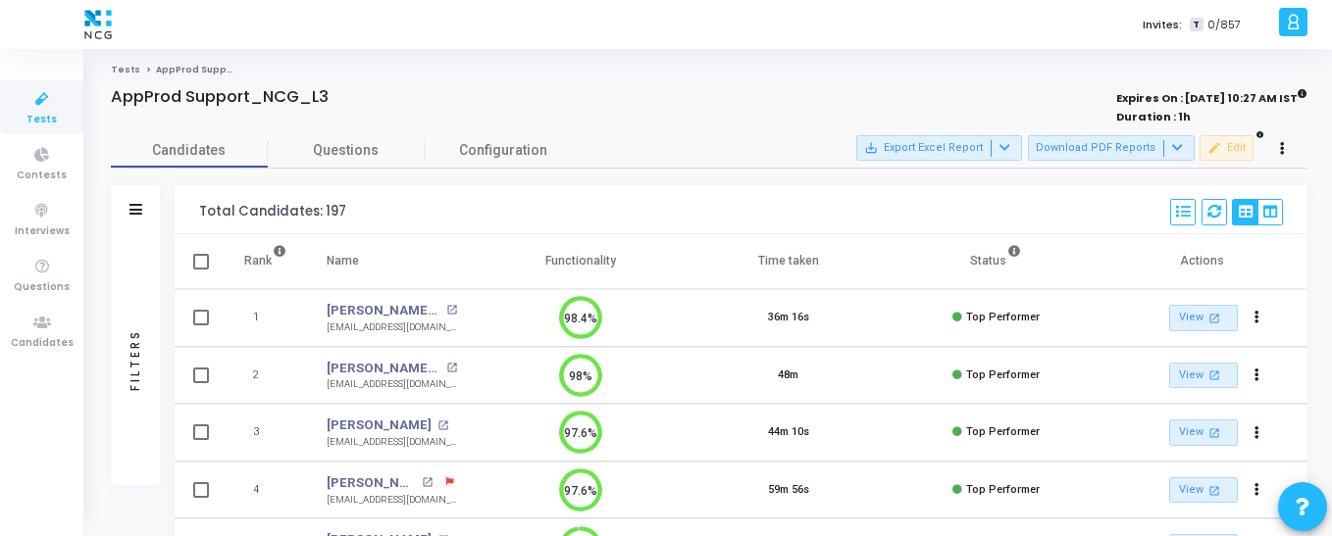
click at [1009, 0] on html "</div></div> S [PERSON_NAME] Settings Account settings and more Log Out My Prof…" at bounding box center [666, 268] width 1332 height 536
click at [1281, 144] on icon at bounding box center [1282, 149] width 5 height 10
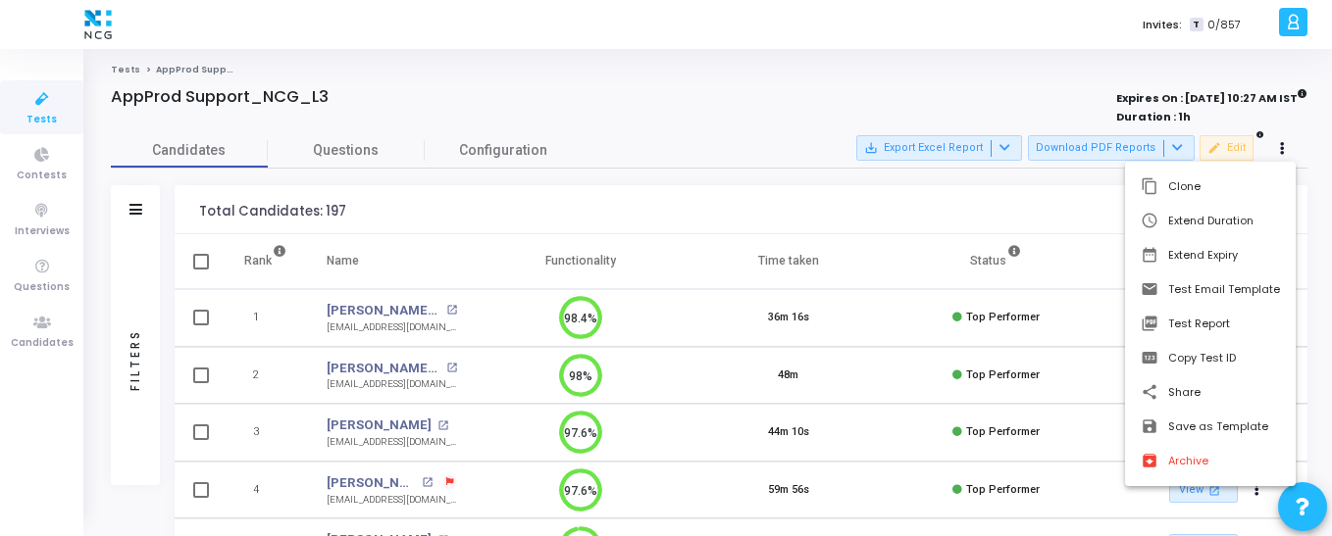
click at [1145, 100] on div at bounding box center [666, 268] width 1332 height 536
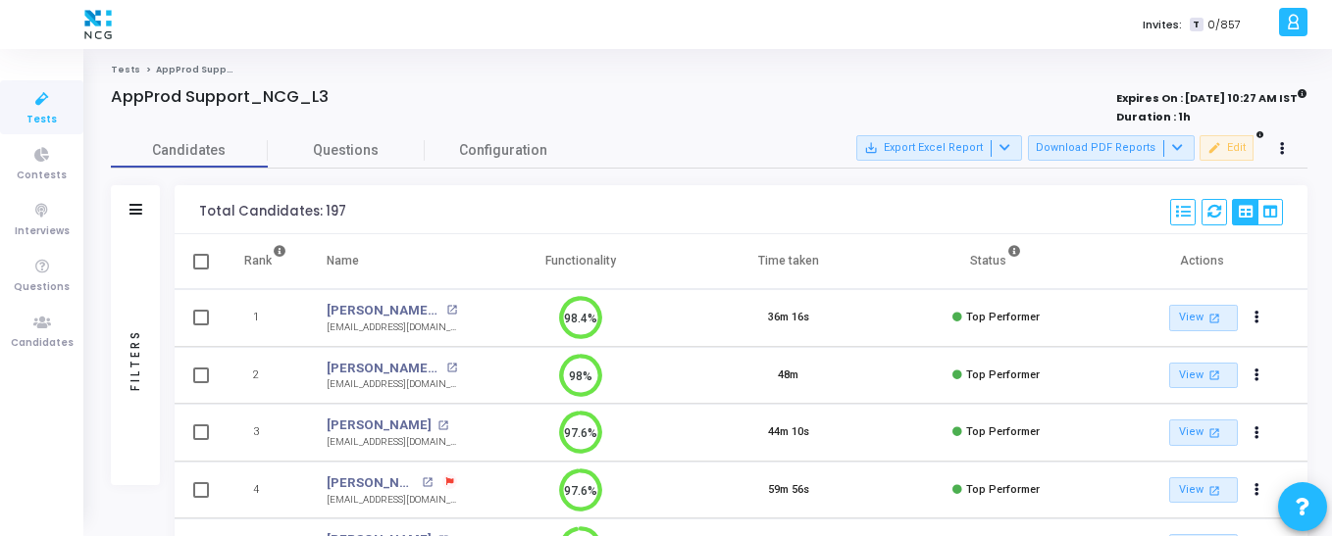
click at [38, 110] on icon at bounding box center [42, 99] width 41 height 25
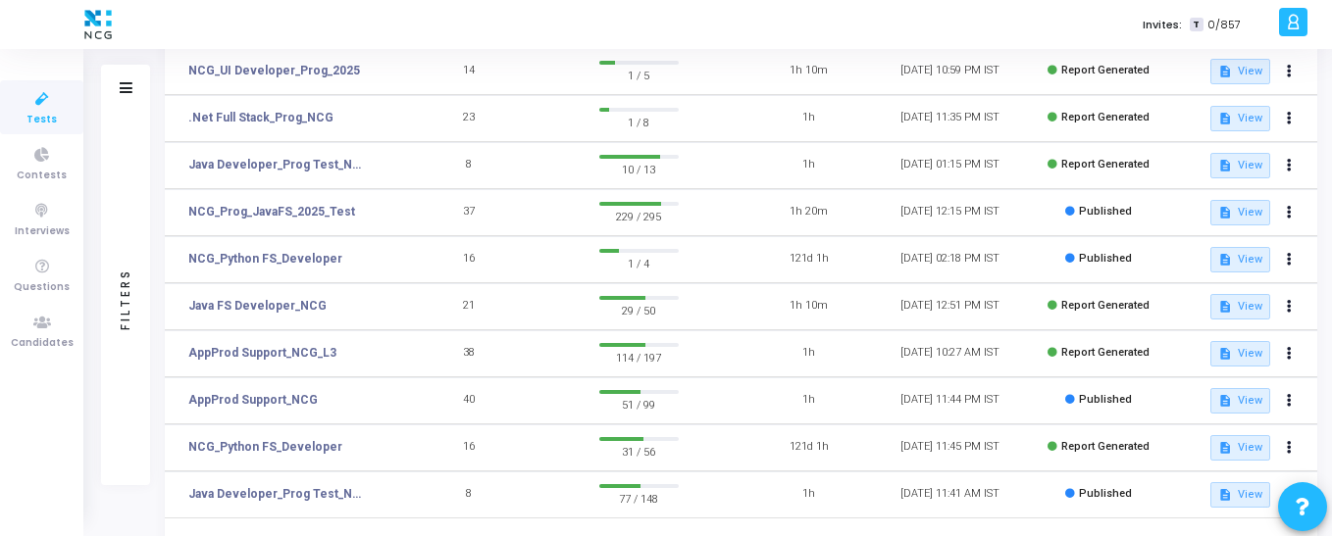
click at [1095, 352] on span "Report Generated" at bounding box center [1105, 352] width 88 height 13
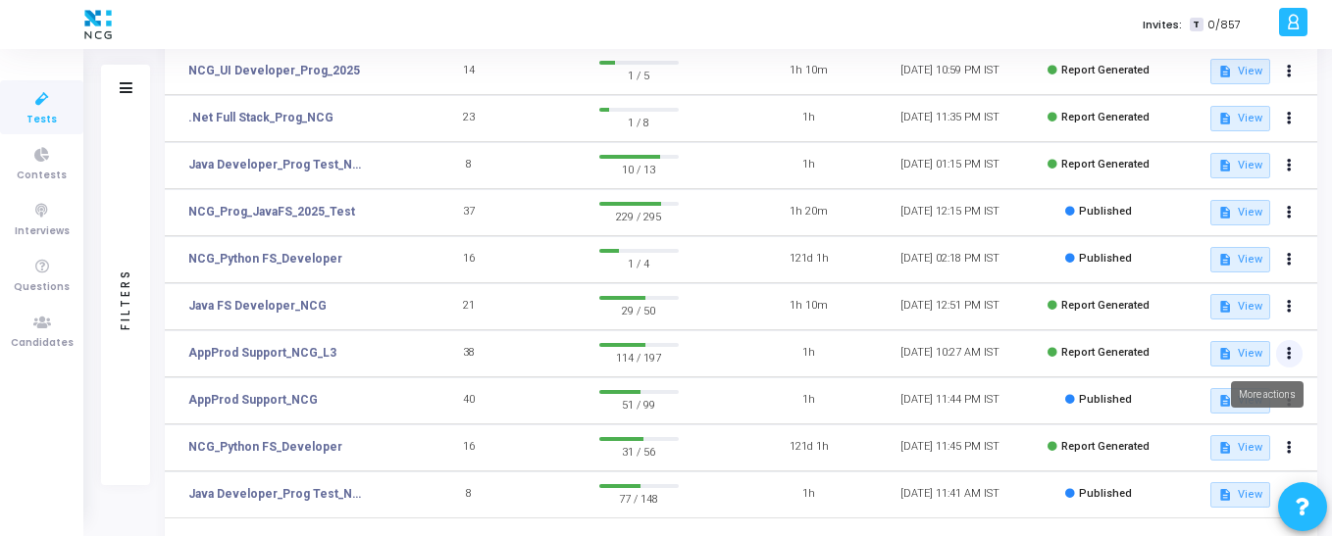
click at [1283, 343] on button at bounding box center [1289, 353] width 27 height 27
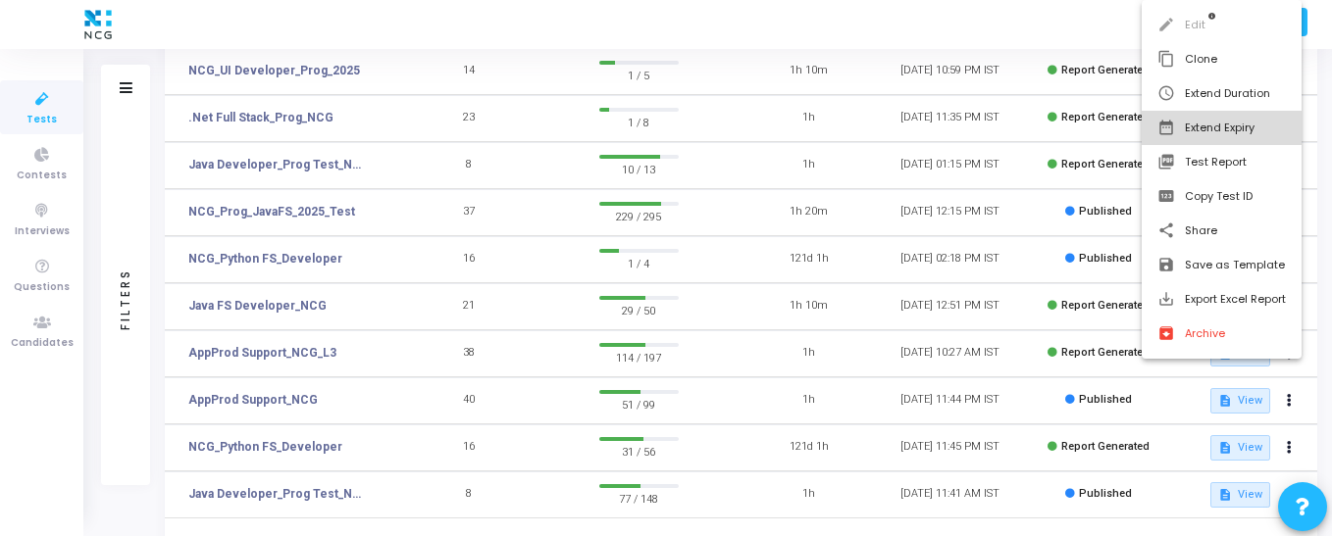
click at [1193, 126] on button "date_range Extend Expiry" at bounding box center [1222, 128] width 160 height 34
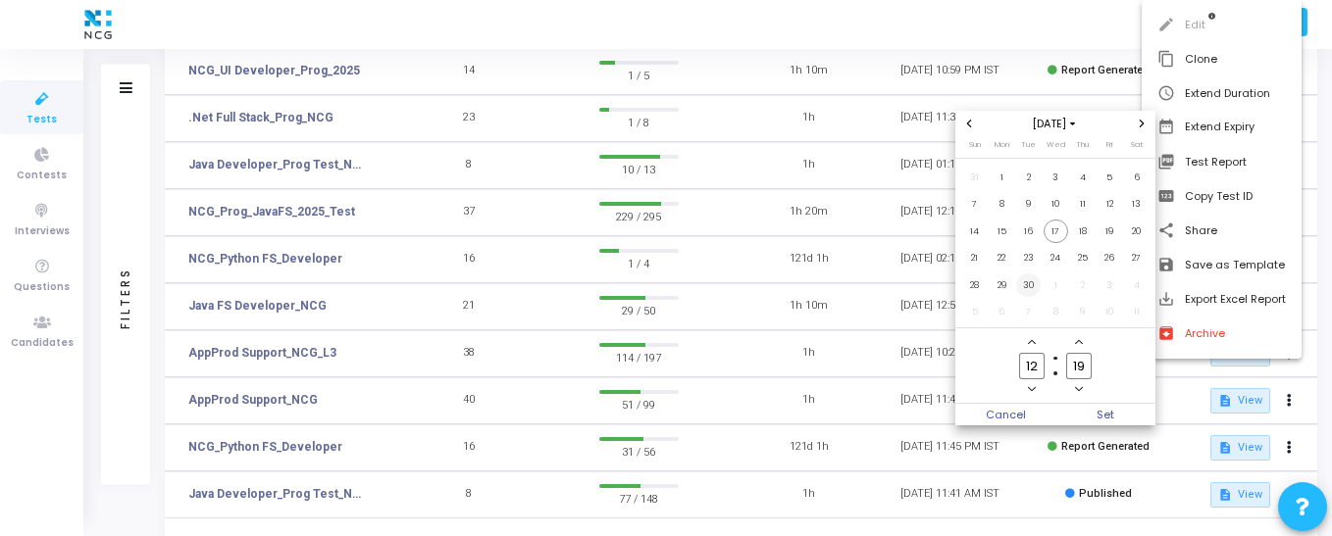
click at [1025, 288] on span "30" at bounding box center [1028, 286] width 25 height 25
click at [1028, 390] on icon "Minus a hour" at bounding box center [1032, 389] width 8 height 8
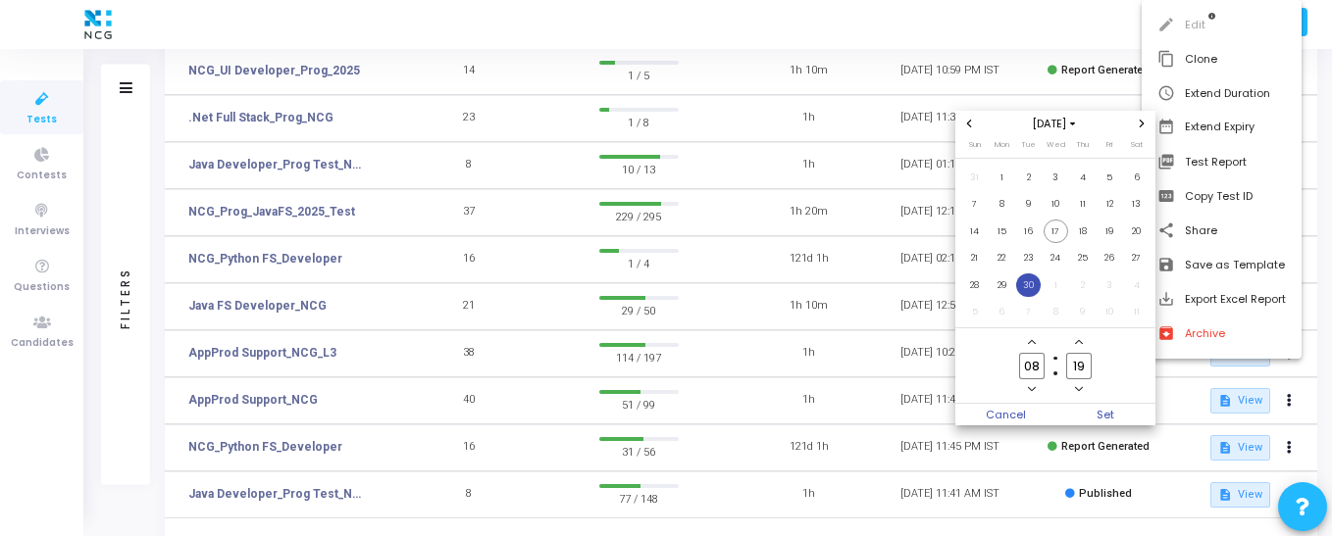
click at [1028, 390] on icon "Minus a hour" at bounding box center [1032, 389] width 8 height 8
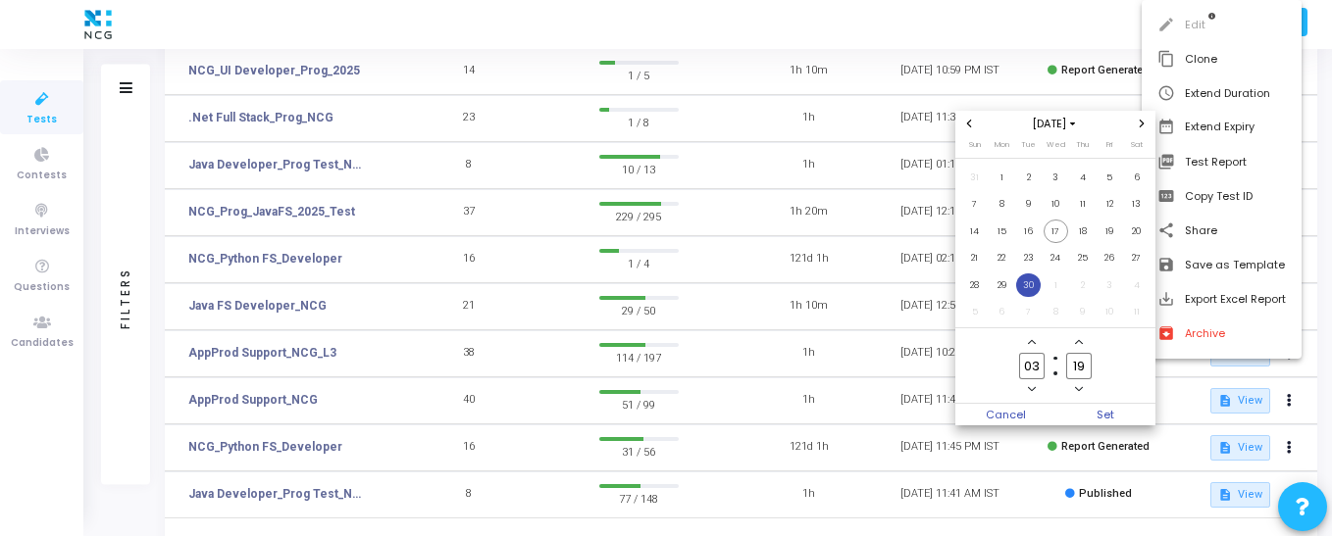
click at [1028, 390] on icon "Minus a hour" at bounding box center [1032, 389] width 8 height 8
click at [1038, 389] on span "Minus a hour" at bounding box center [1032, 390] width 17 height 17
type input "23"
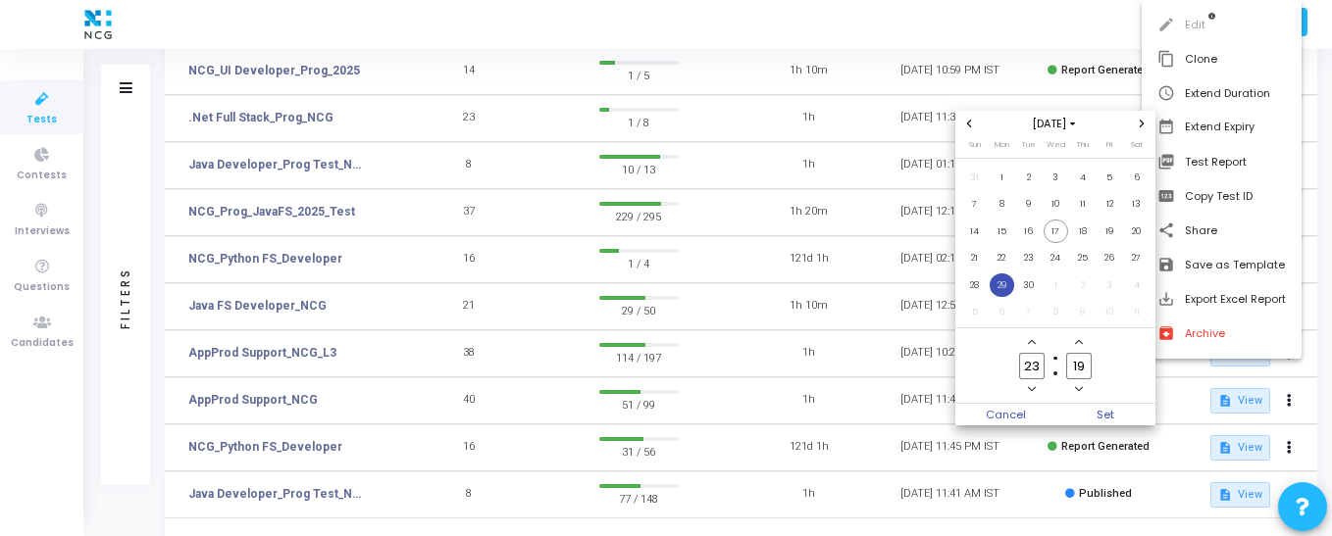
click at [1076, 364] on input "19" at bounding box center [1078, 366] width 25 height 26
type input "59"
click at [1094, 419] on span "Set" at bounding box center [1105, 415] width 100 height 22
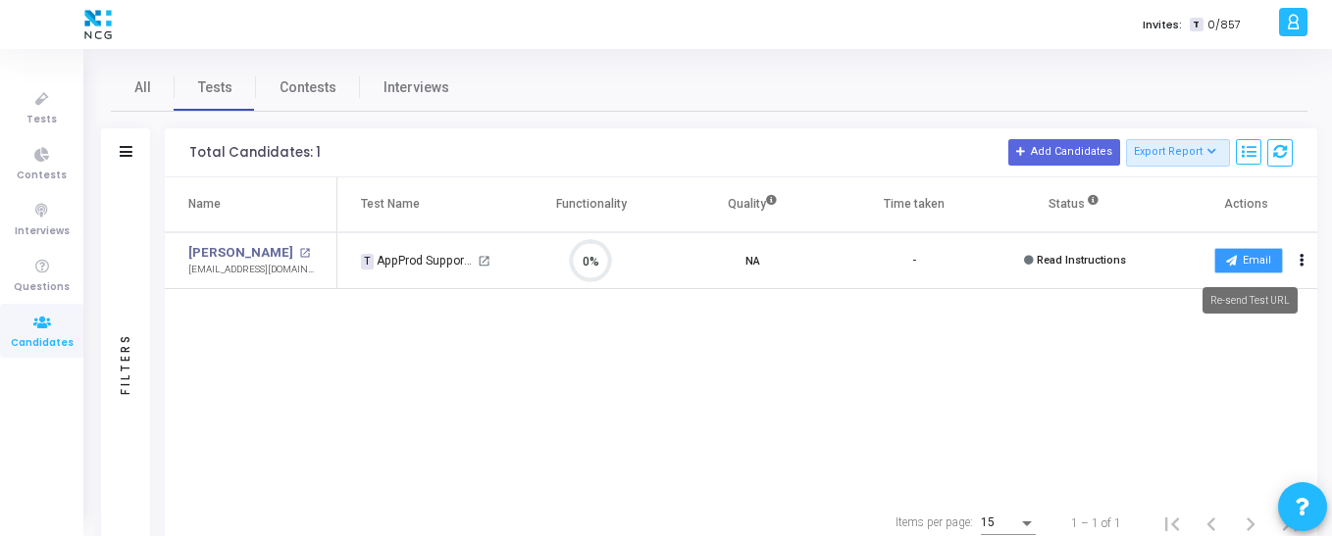
click at [1255, 262] on button "Email" at bounding box center [1248, 260] width 69 height 25
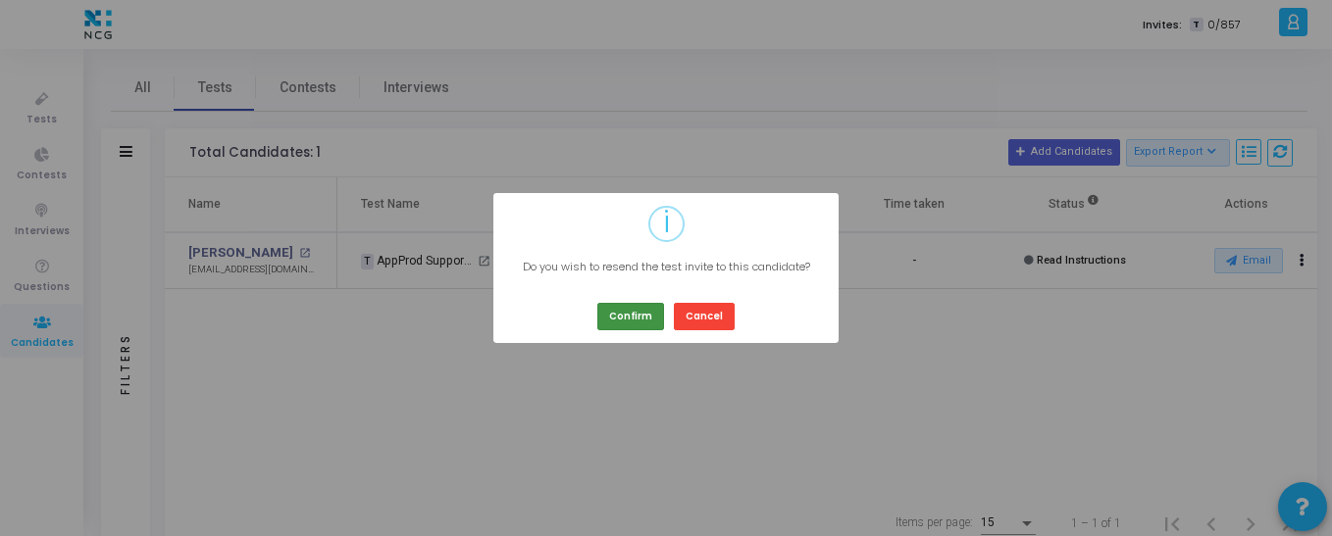
click at [647, 317] on button "Confirm" at bounding box center [630, 316] width 67 height 26
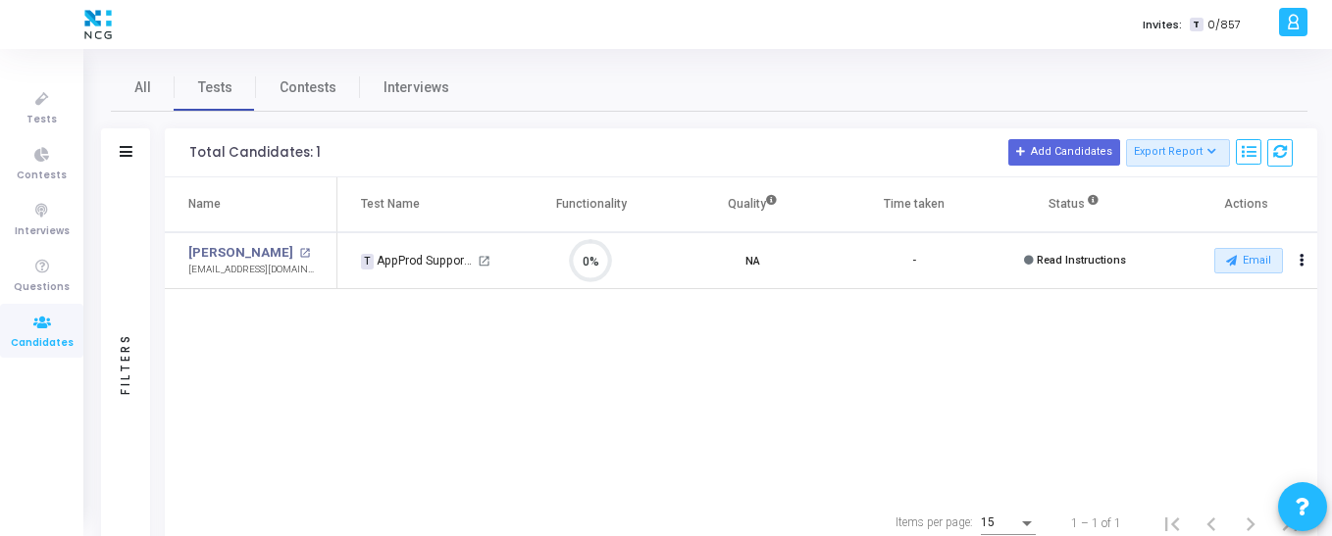
click at [931, 351] on div "Name Test Name Functionality Quality Time taken Status Actions [PERSON_NAME] op…" at bounding box center [741, 337] width 1152 height 319
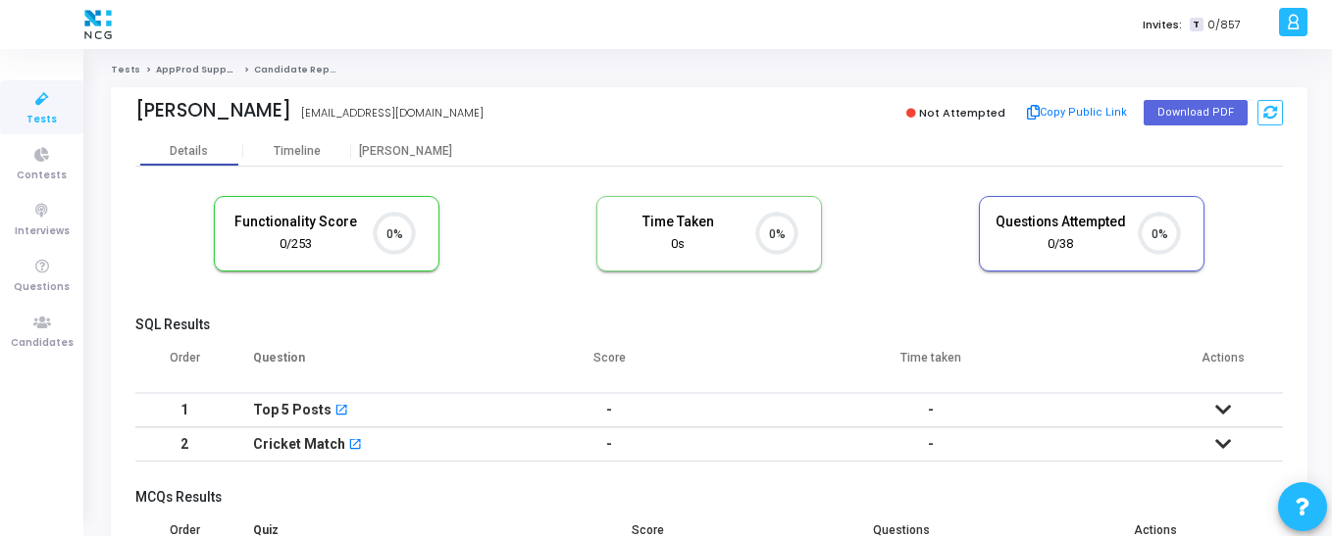
scroll to position [9, 9]
